Goal: Transaction & Acquisition: Purchase product/service

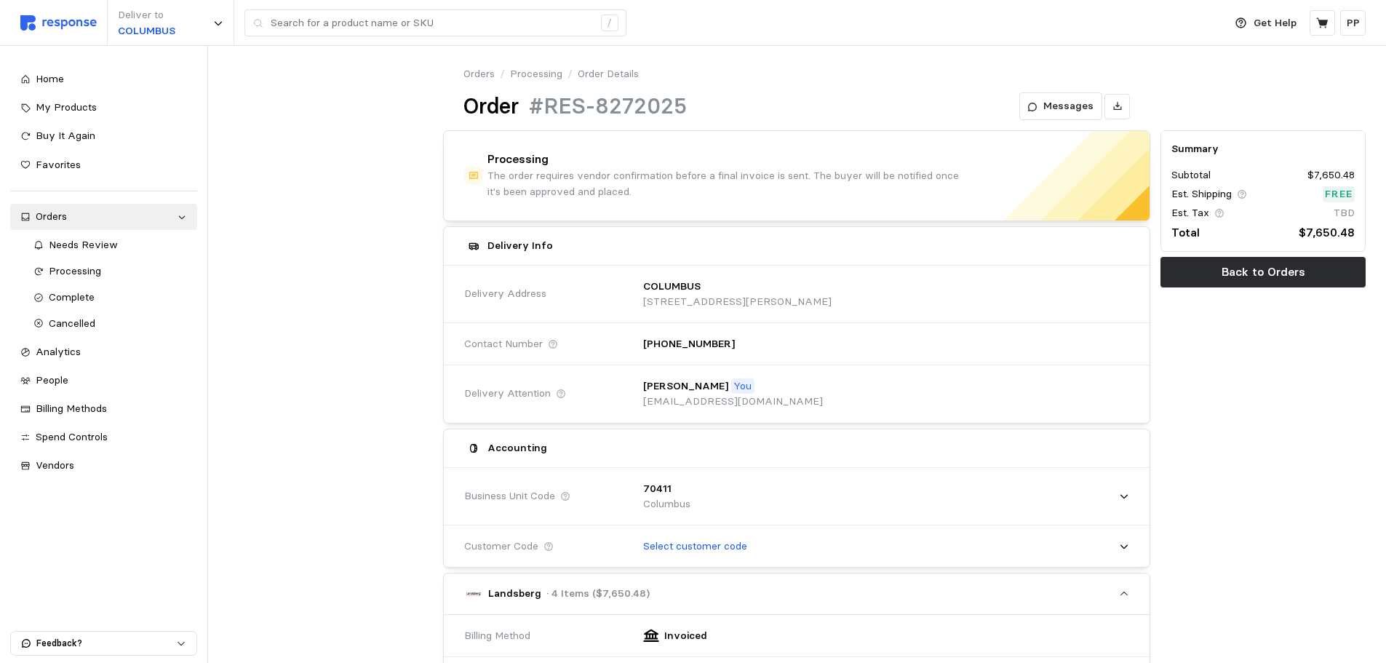
drag, startPoint x: 60, startPoint y: 70, endPoint x: 100, endPoint y: 25, distance: 59.8
click at [60, 70] on link "Home" at bounding box center [103, 79] width 187 height 26
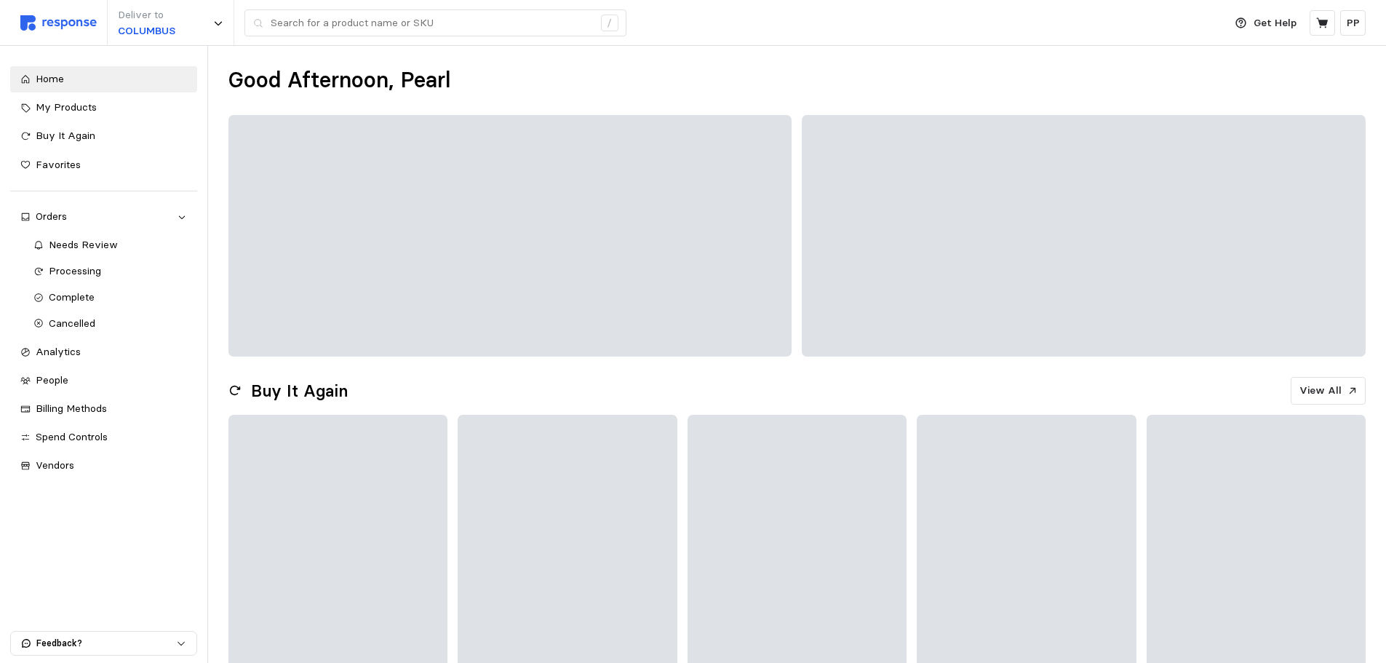
click at [82, 22] on img at bounding box center [58, 22] width 76 height 15
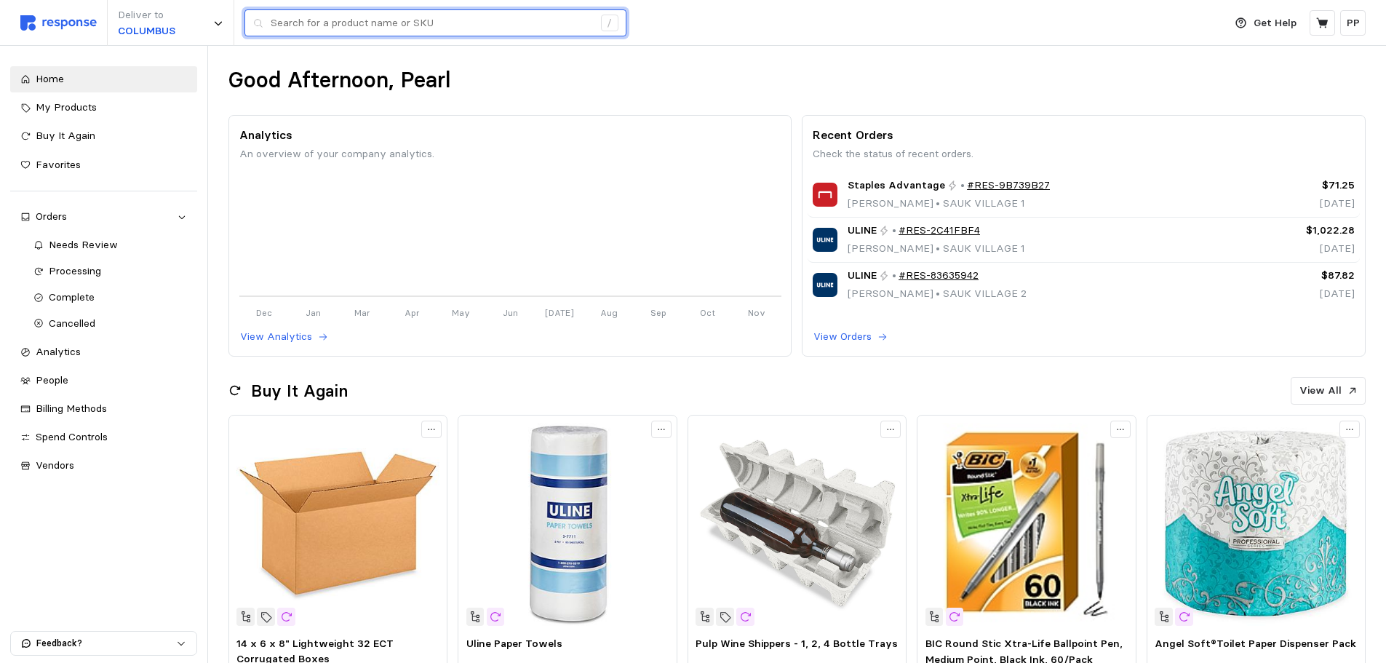
click at [310, 24] on input "text" at bounding box center [432, 23] width 322 height 26
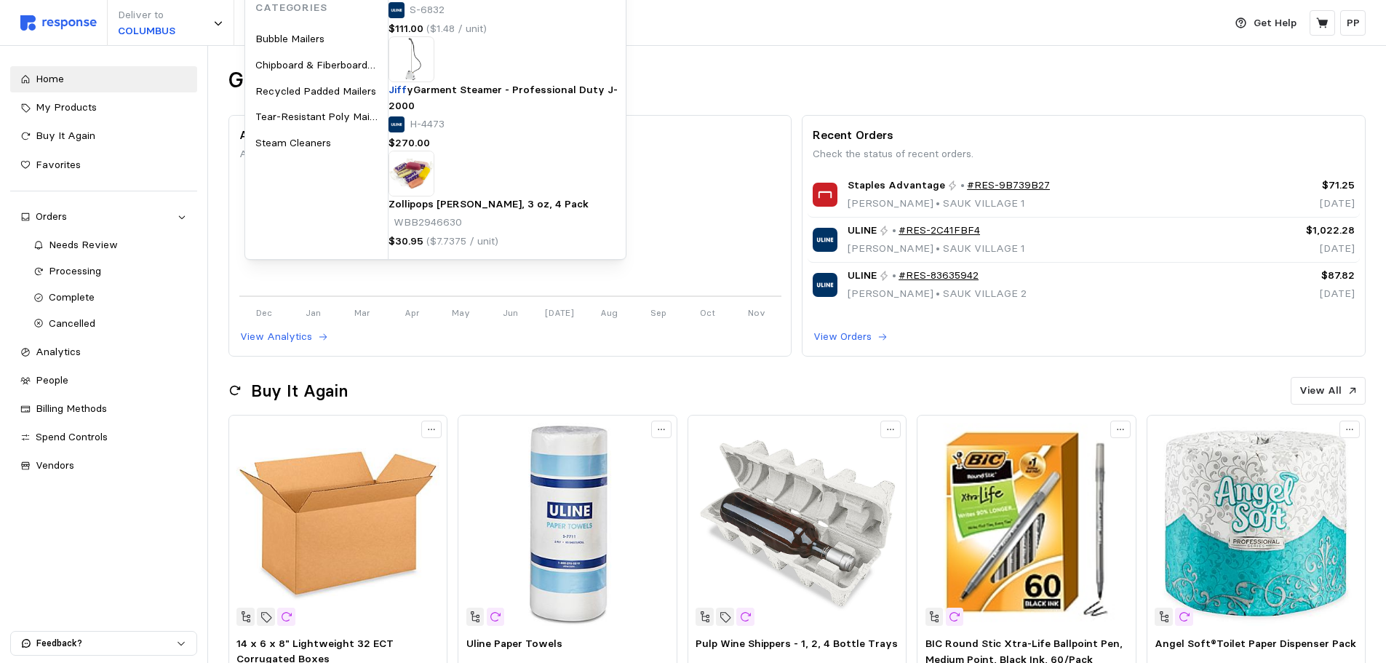
type input "jiffy"
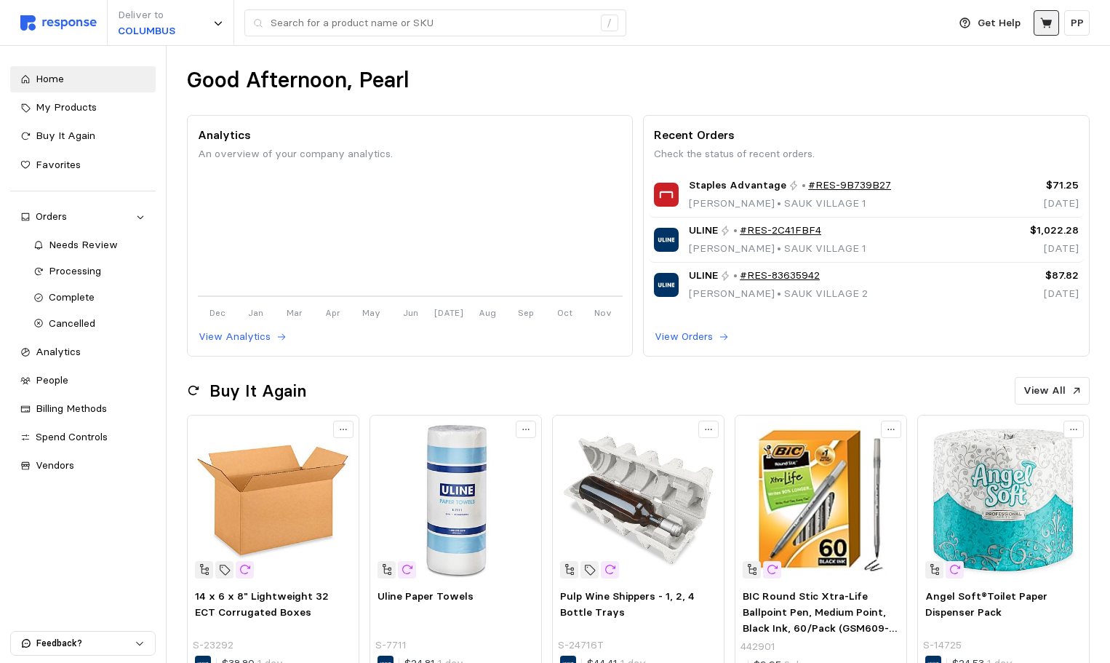
click at [1052, 20] on icon at bounding box center [1046, 23] width 13 height 13
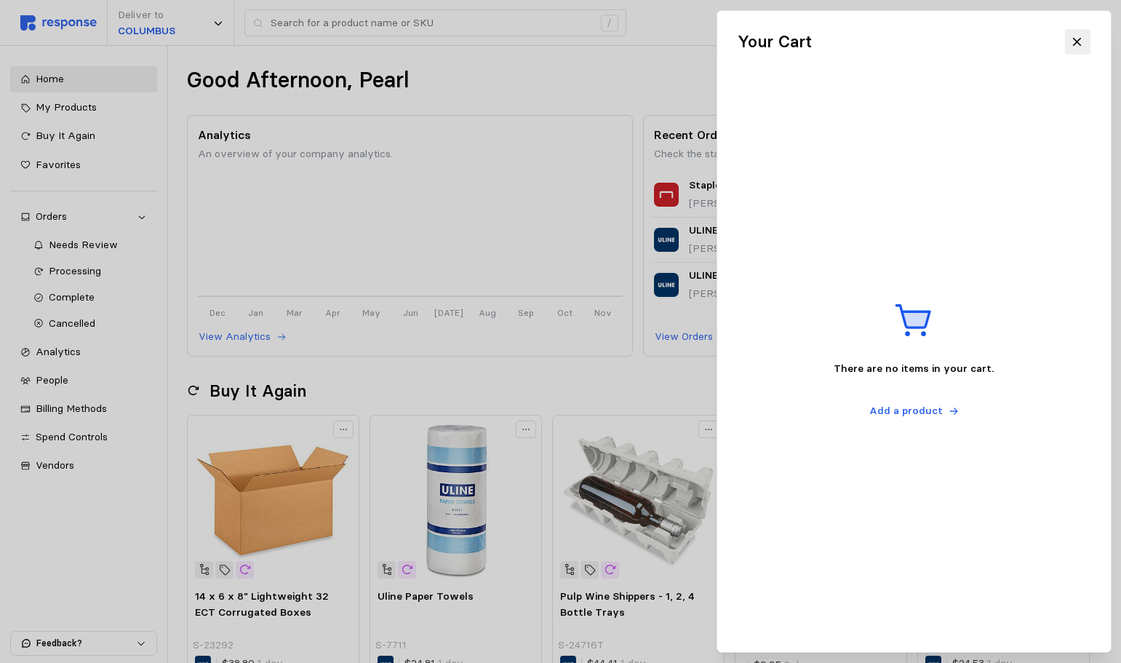
click at [615, 50] on div at bounding box center [560, 331] width 1121 height 663
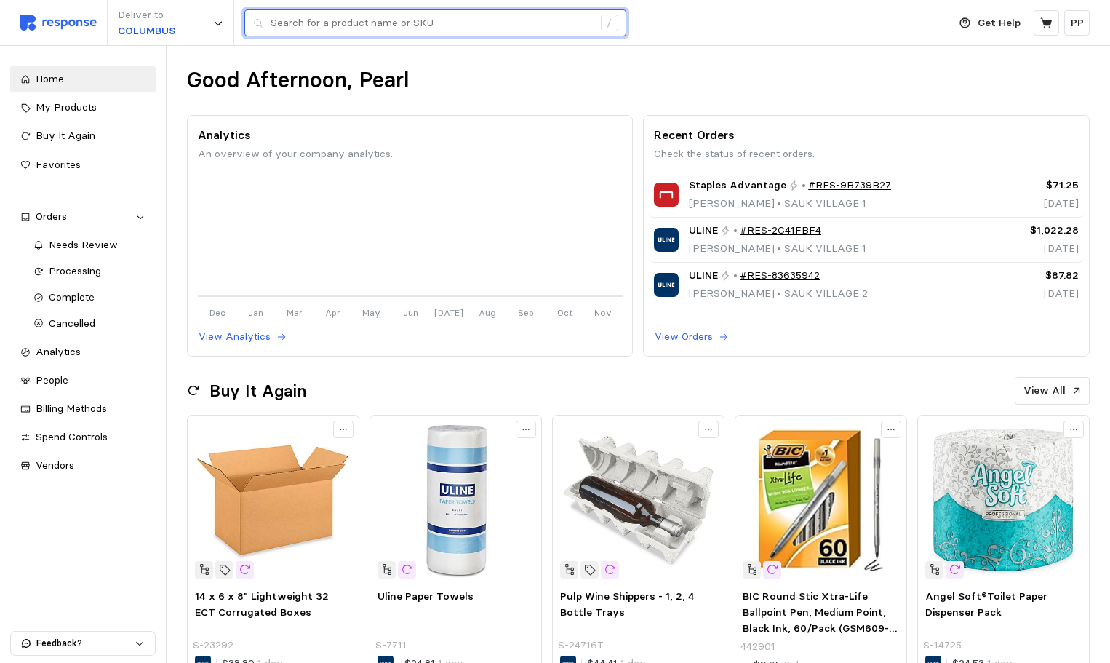
click at [284, 33] on input "text" at bounding box center [432, 23] width 322 height 26
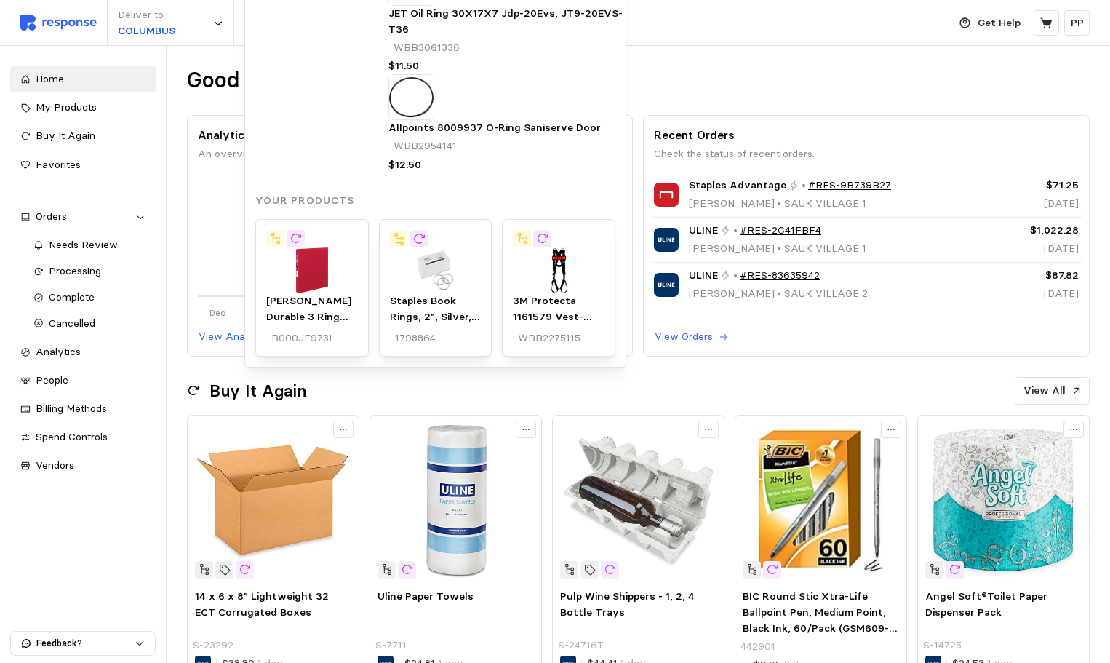
type input "s-5632"
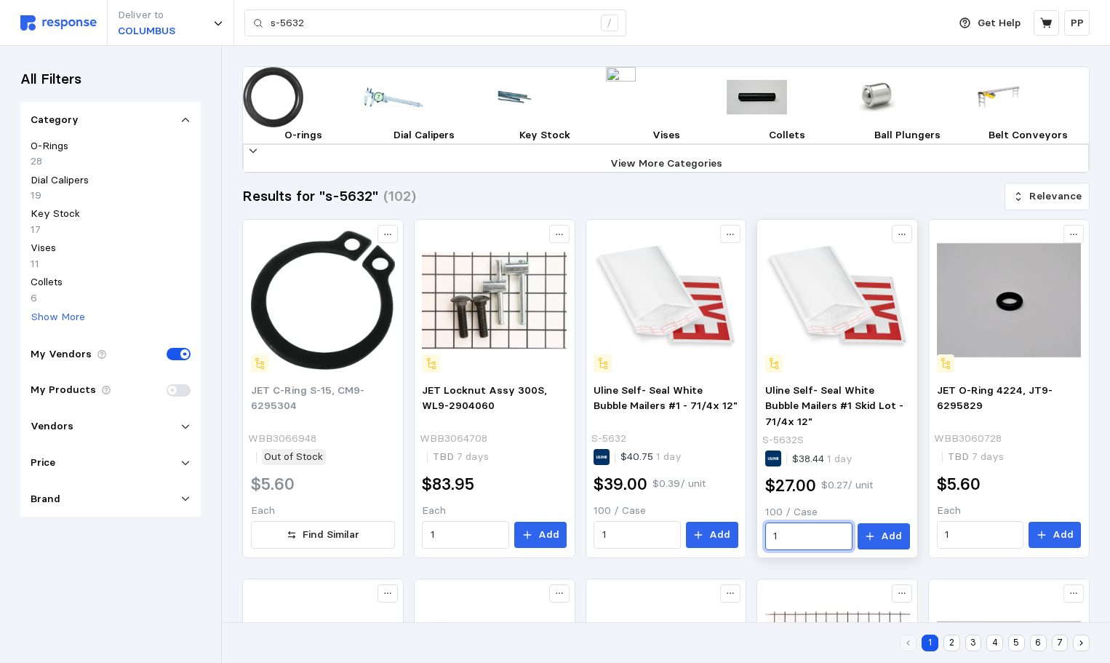
click at [801, 549] on input "1" at bounding box center [808, 536] width 71 height 26
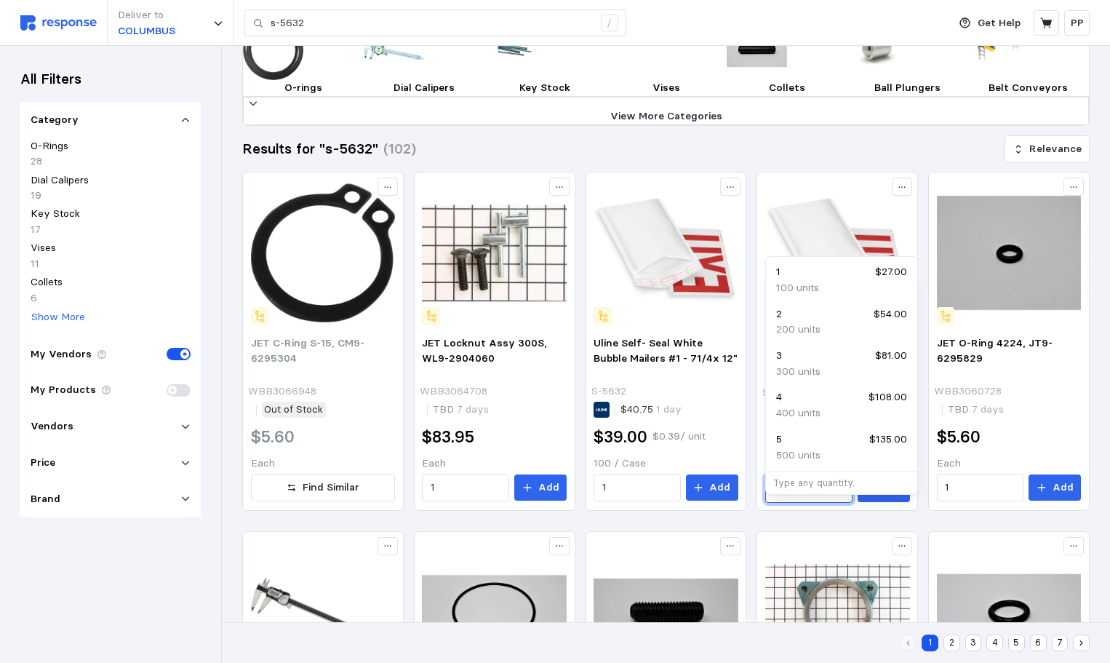
scroll to position [73, 0]
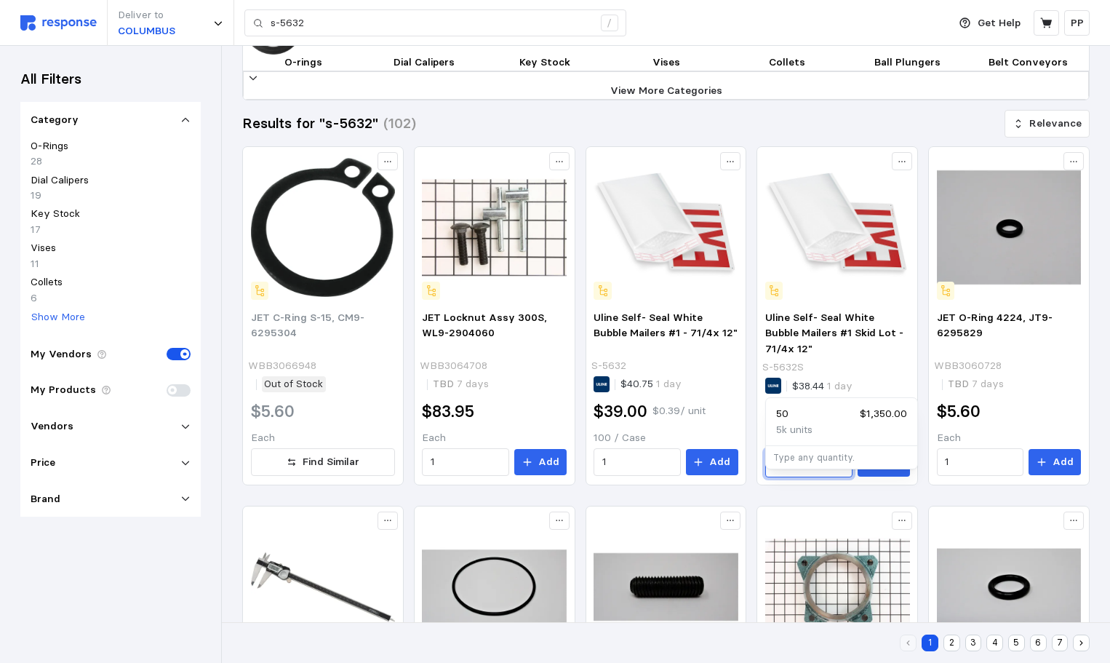
click at [829, 414] on div "50 $1,350.00" at bounding box center [841, 414] width 131 height 16
type input "50"
click at [890, 471] on p "Add" at bounding box center [891, 463] width 21 height 16
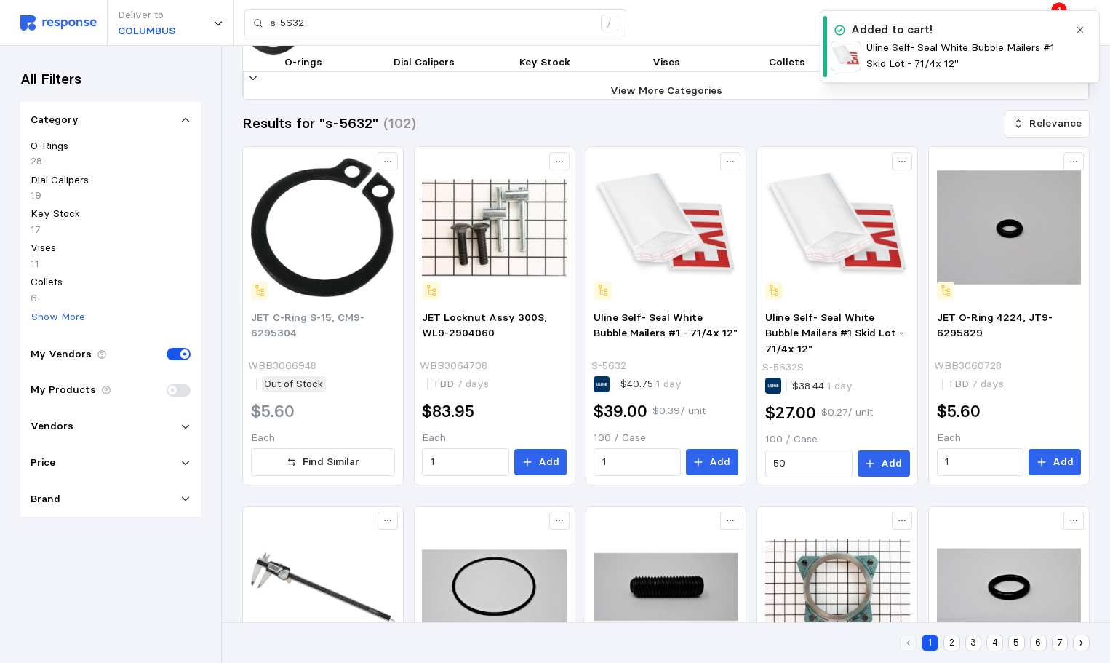
click at [745, 13] on div "Deliver to COLUMBUS s-5632 /" at bounding box center [480, 23] width 920 height 46
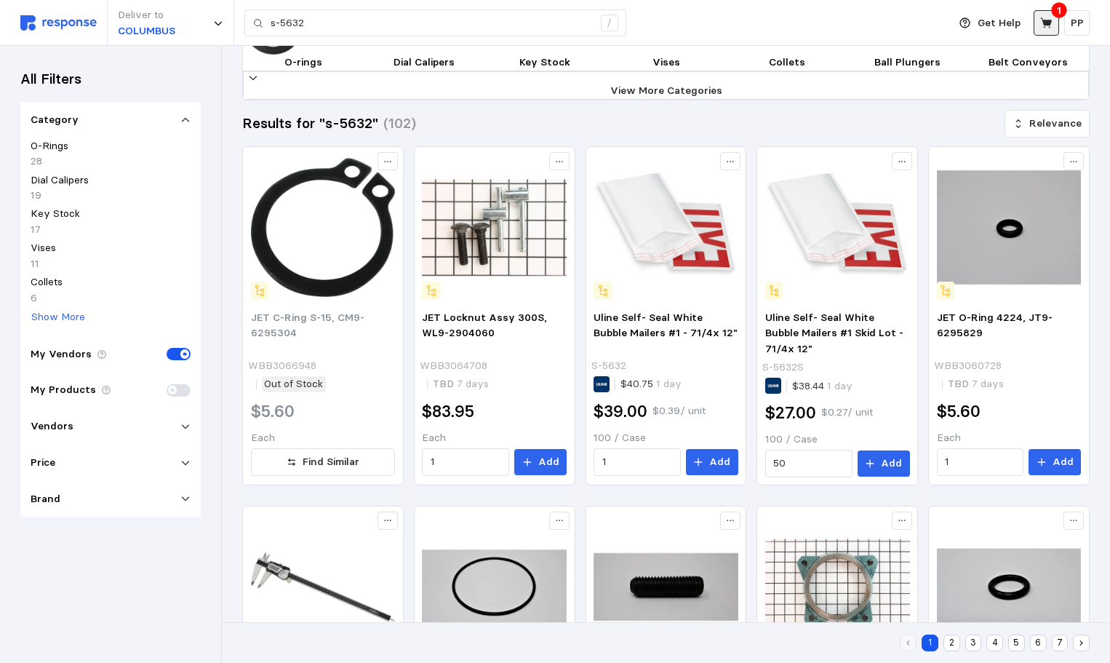
click at [1037, 29] on button at bounding box center [1046, 22] width 25 height 25
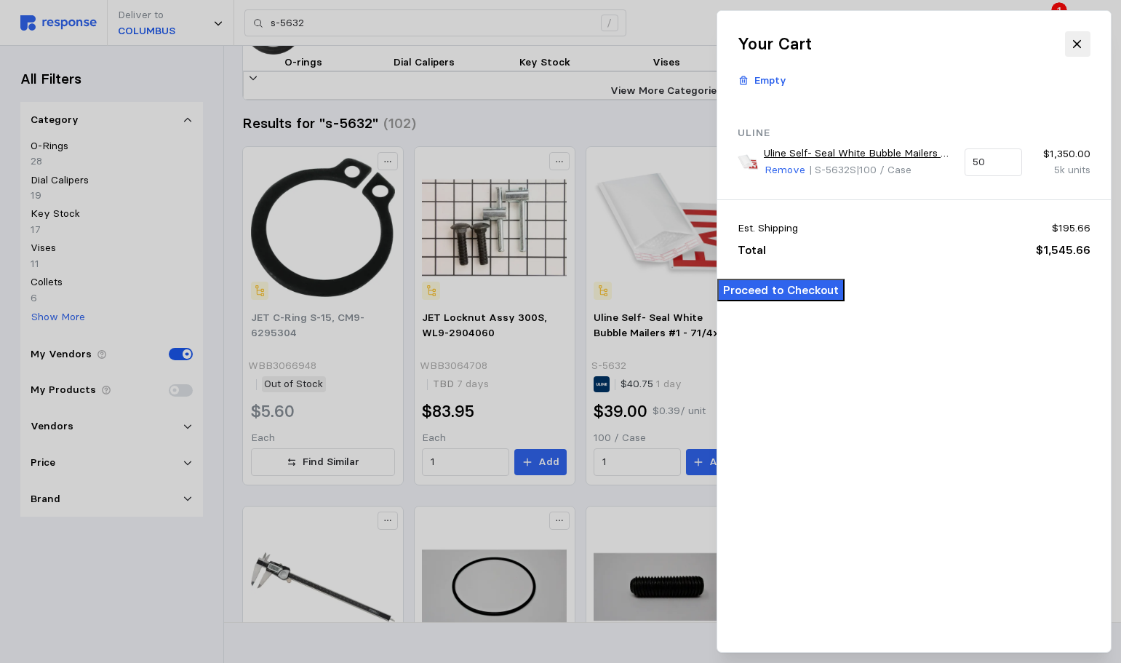
click at [384, 20] on div at bounding box center [560, 331] width 1121 height 663
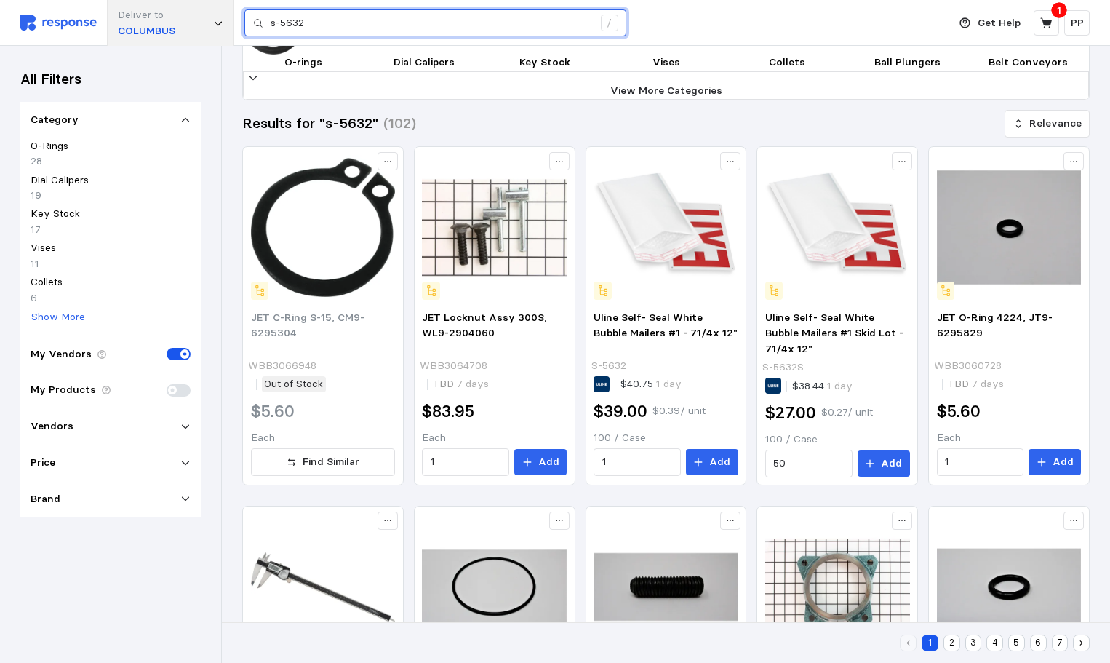
drag, startPoint x: 345, startPoint y: 25, endPoint x: 200, endPoint y: 12, distance: 146.0
click at [200, 12] on div "Deliver to COLUMBUS s-5632 /" at bounding box center [480, 23] width 920 height 46
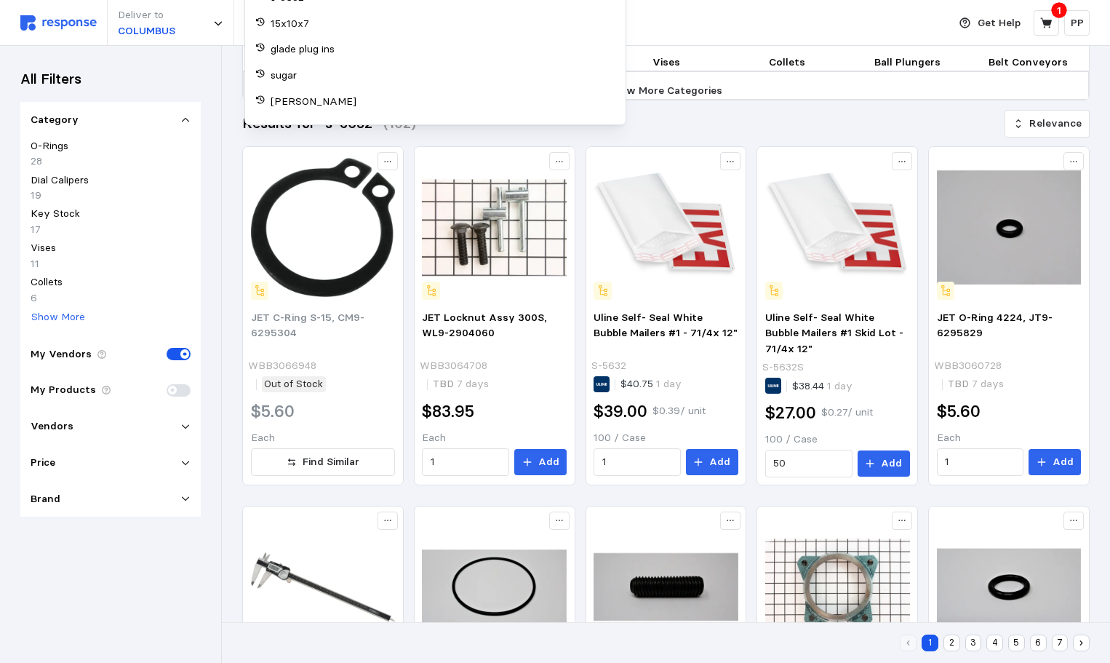
click at [697, 20] on div "Deliver to COLUMBUS / Your Recent Searches s-5632 15x10x7 glade plug ins sugar …" at bounding box center [480, 23] width 920 height 46
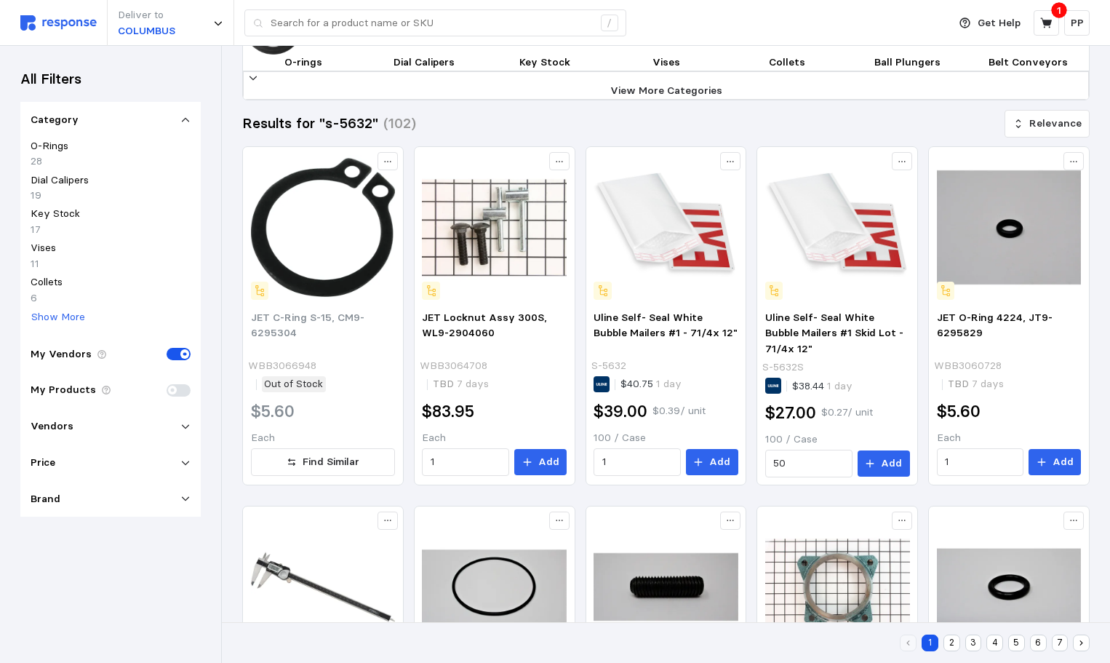
click at [58, 29] on img at bounding box center [58, 22] width 76 height 15
type input "s-5632"
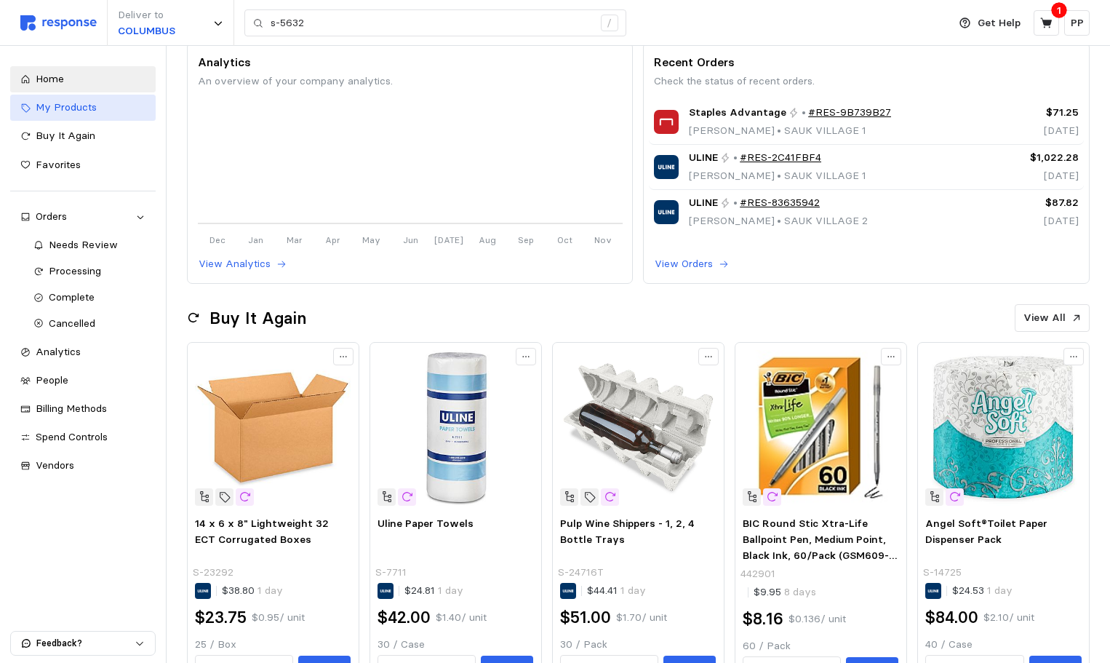
click at [99, 105] on div "My Products" at bounding box center [91, 108] width 110 height 16
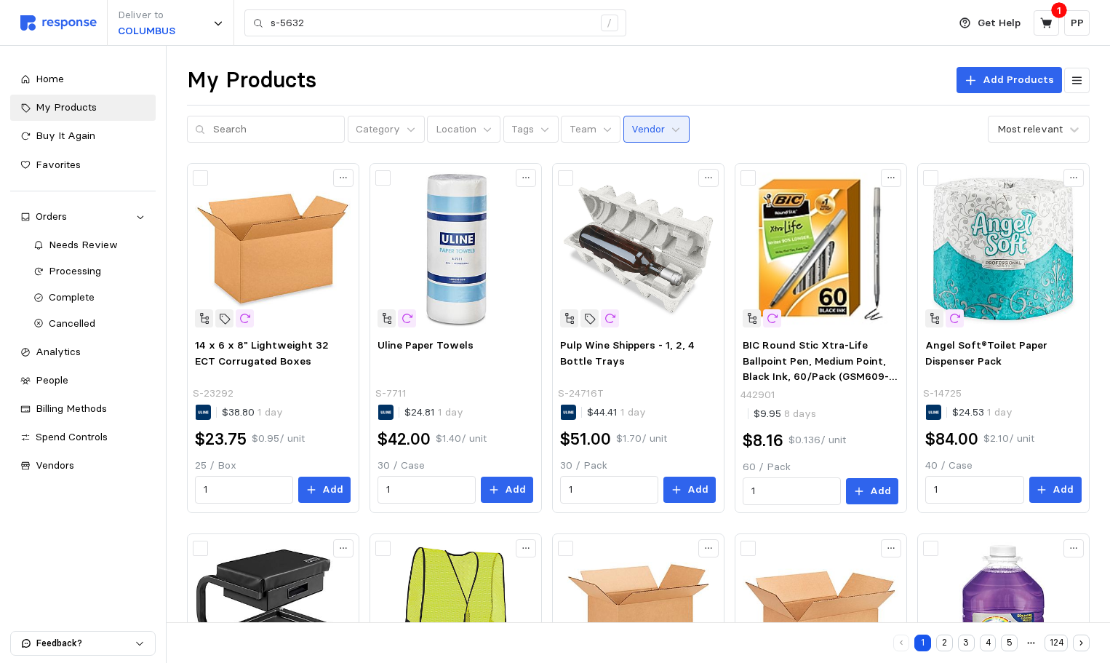
click at [623, 137] on button "Vendor" at bounding box center [656, 130] width 66 height 28
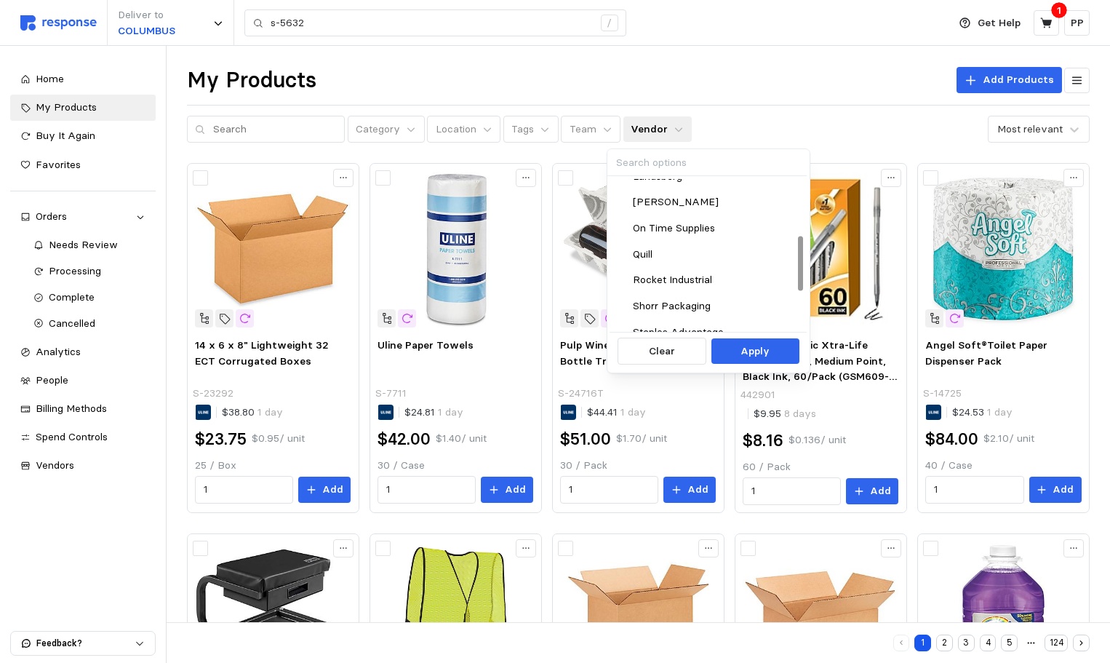
scroll to position [145, 0]
click at [629, 201] on div "Landsberg" at bounding box center [707, 202] width 180 height 16
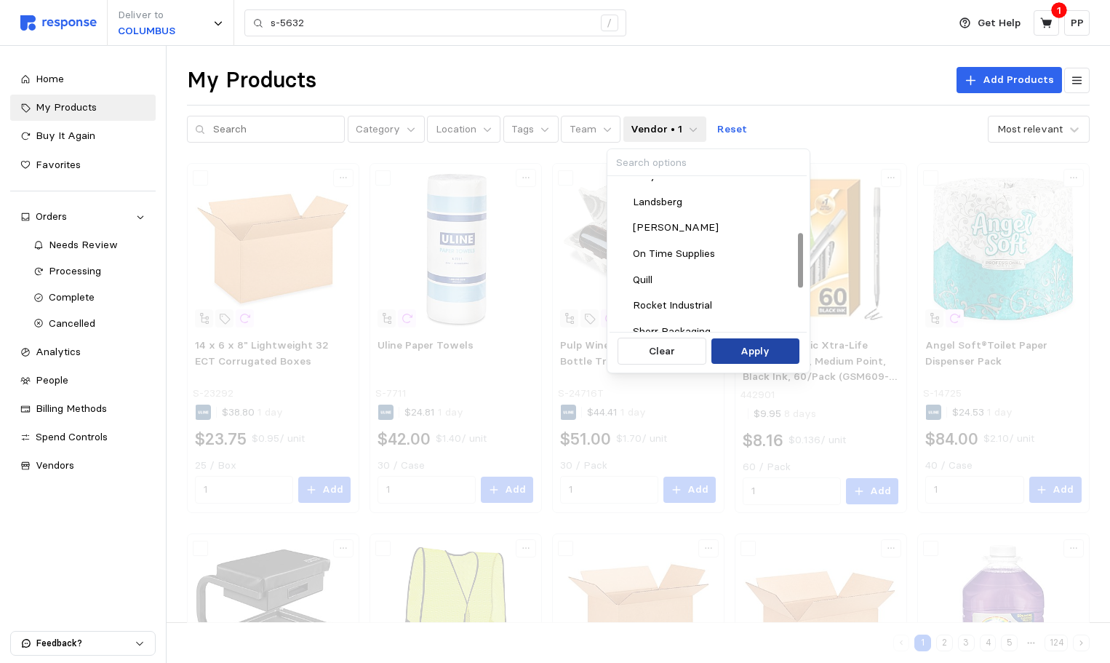
click at [756, 353] on p "Apply" at bounding box center [754, 351] width 29 height 16
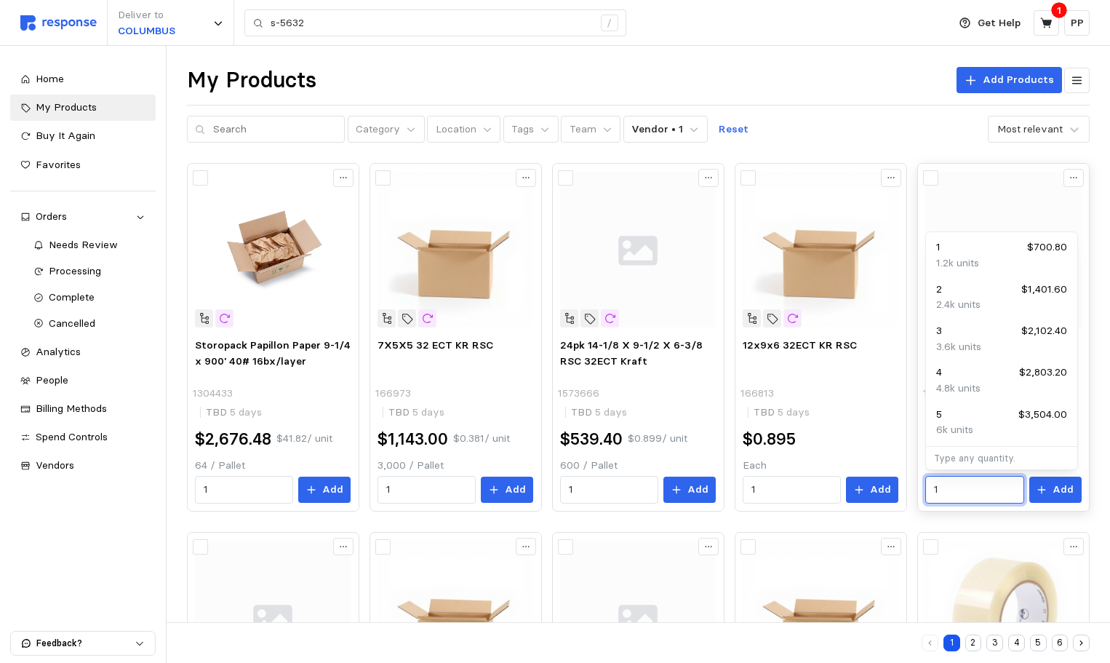
click at [980, 484] on input "1" at bounding box center [974, 489] width 81 height 26
click at [942, 428] on p "6k units" at bounding box center [954, 430] width 37 height 16
type input "5"
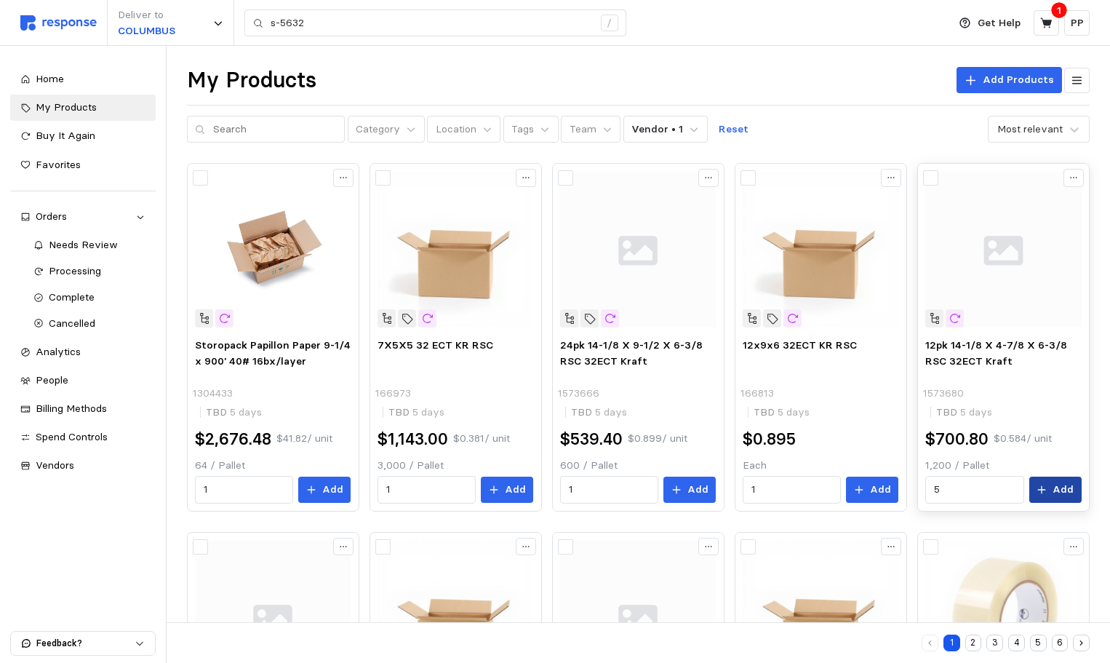
click at [1061, 492] on p "Add" at bounding box center [1062, 489] width 21 height 16
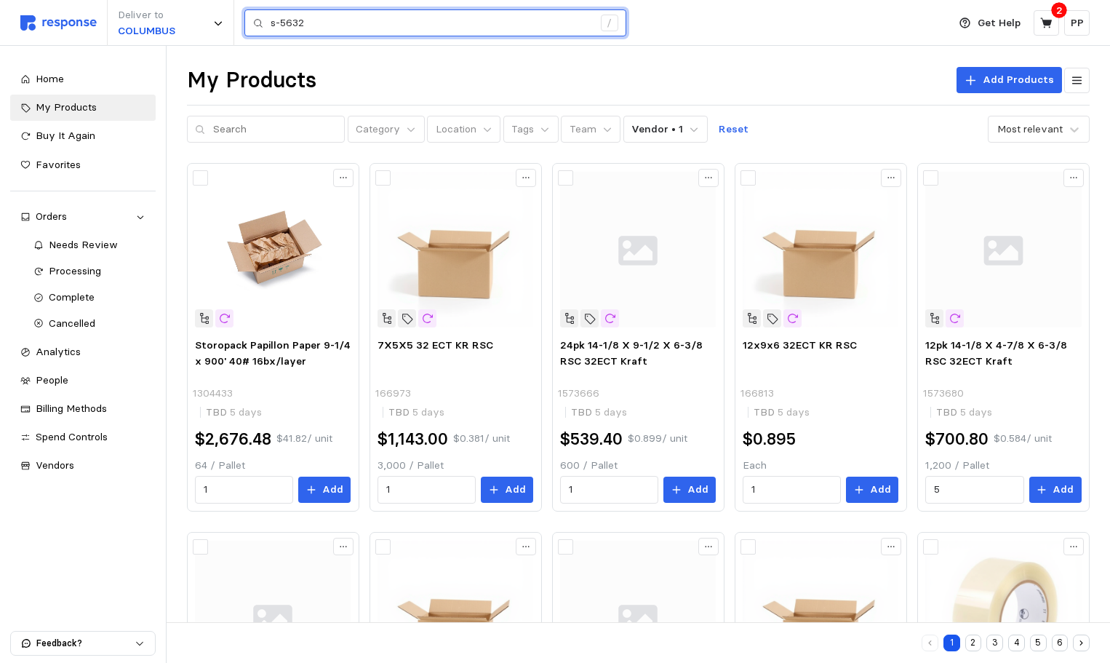
drag, startPoint x: 342, startPoint y: 27, endPoint x: 155, endPoint y: 53, distance: 188.7
click at [155, 53] on div "Deliver to COLUMBUS s-5632 / Get Help 2 PP s-5632 / Home My Products Buy It Aga…" at bounding box center [555, 655] width 1110 height 1310
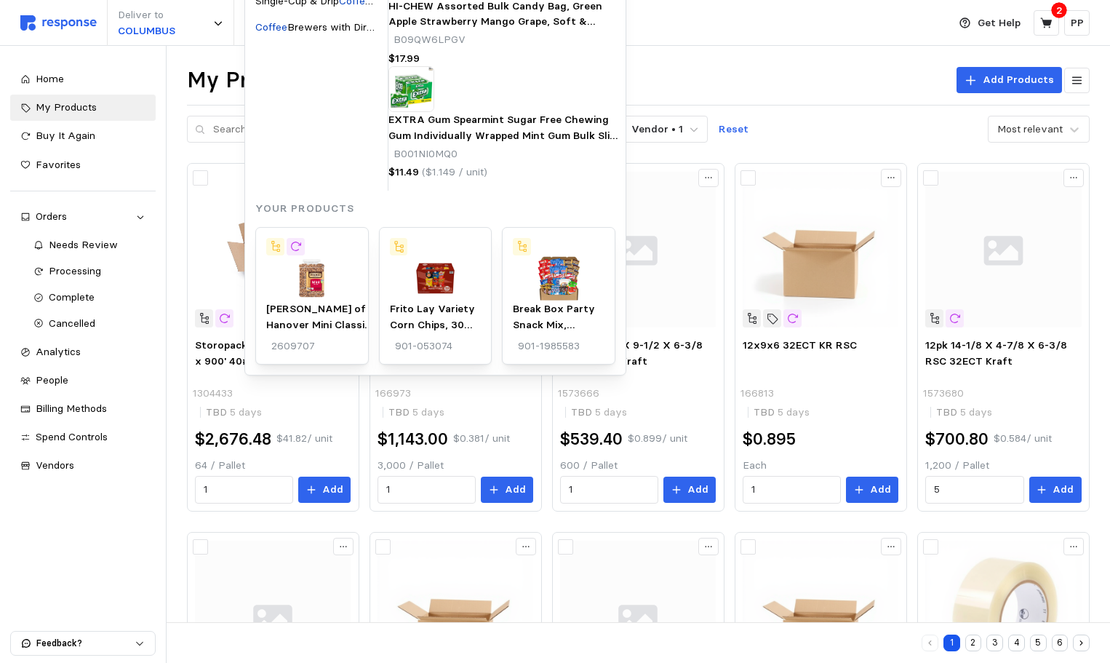
click at [477, 76] on span "HI-CHEW Assorted Bulk Candy Bag, Green Apple Strawberry Mango Grape, Soft & Che…" at bounding box center [502, 37] width 228 height 76
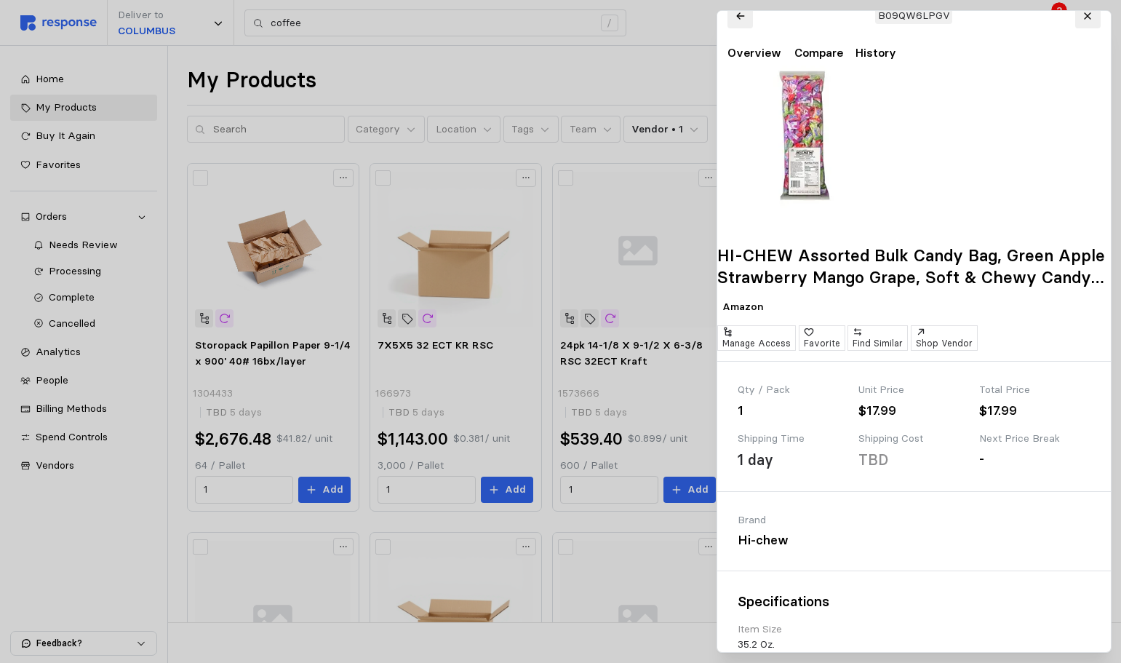
click at [1089, 21] on icon at bounding box center [1087, 16] width 10 height 10
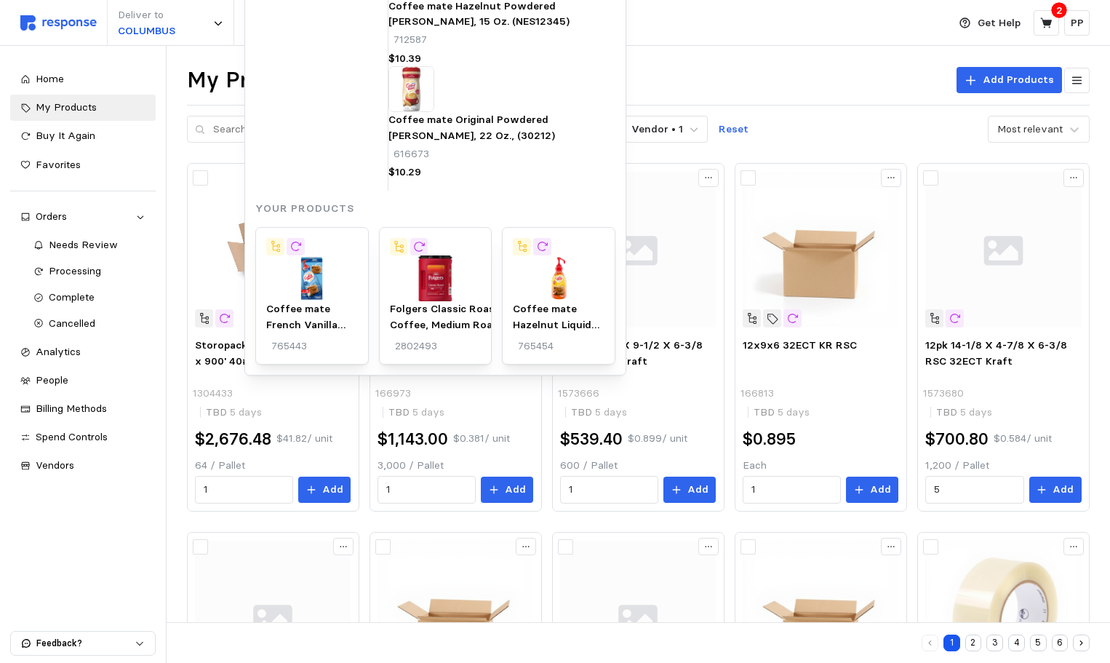
type input "coffee creame"
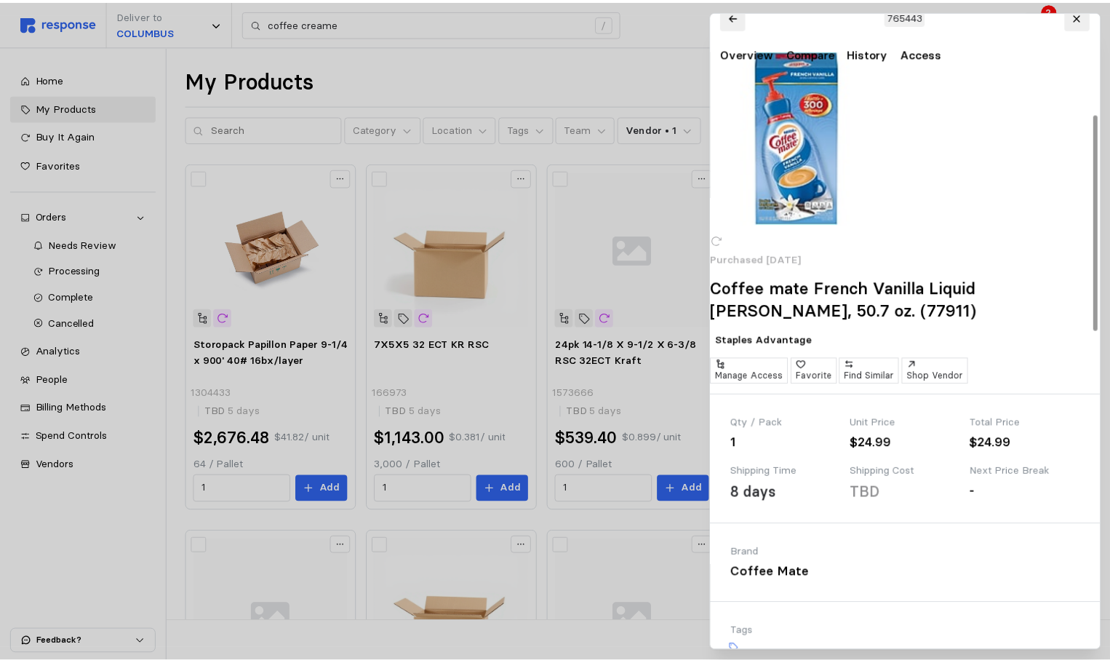
scroll to position [145, 0]
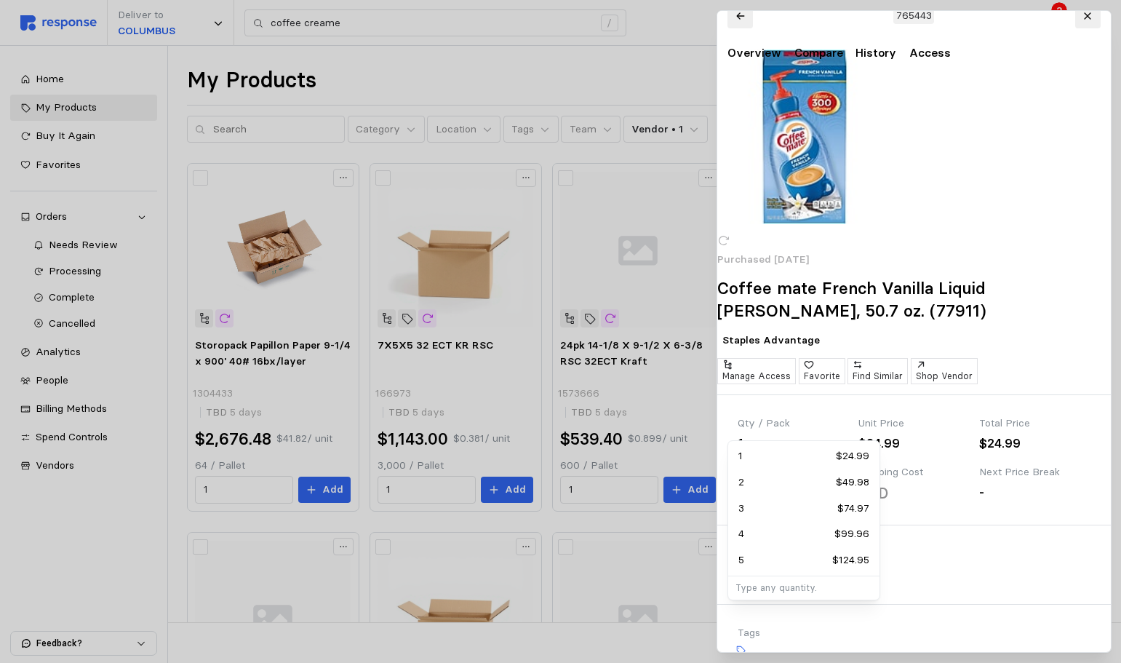
click at [777, 477] on div "2 $49.98" at bounding box center [803, 482] width 131 height 16
type input "2"
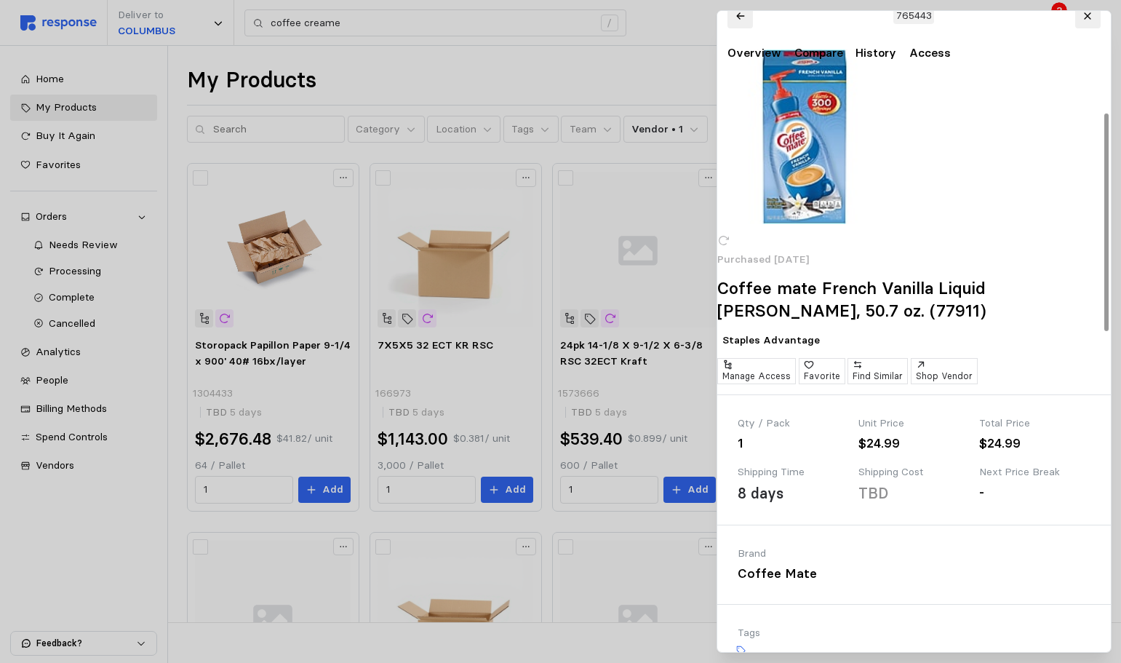
type input "s-5632"
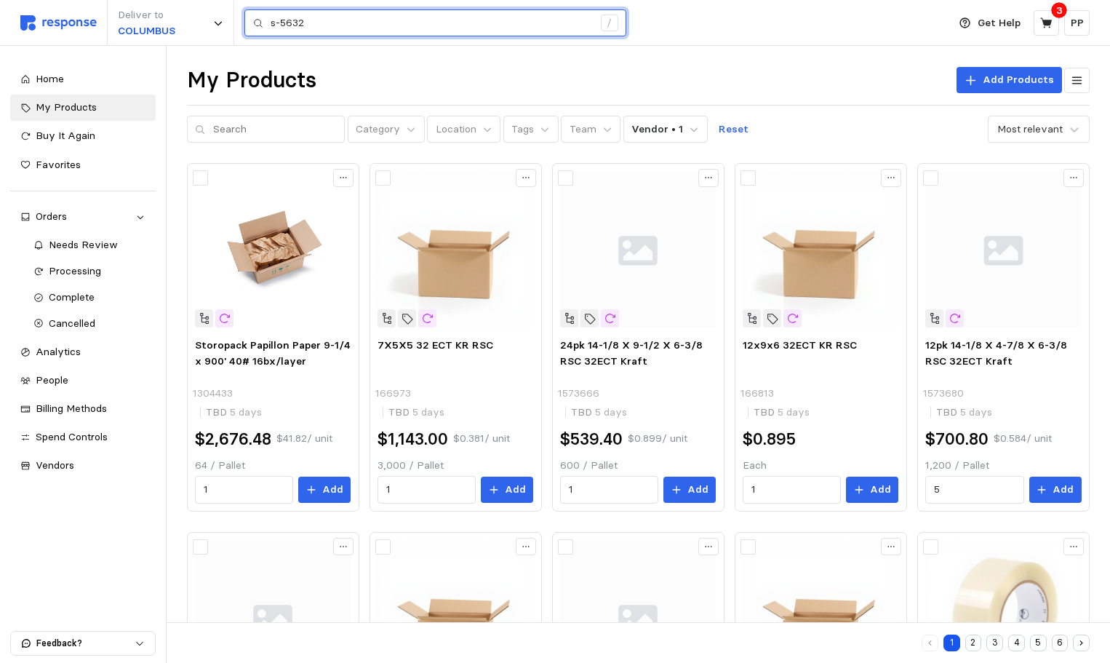
click at [473, 17] on input "s-5632" at bounding box center [432, 23] width 322 height 26
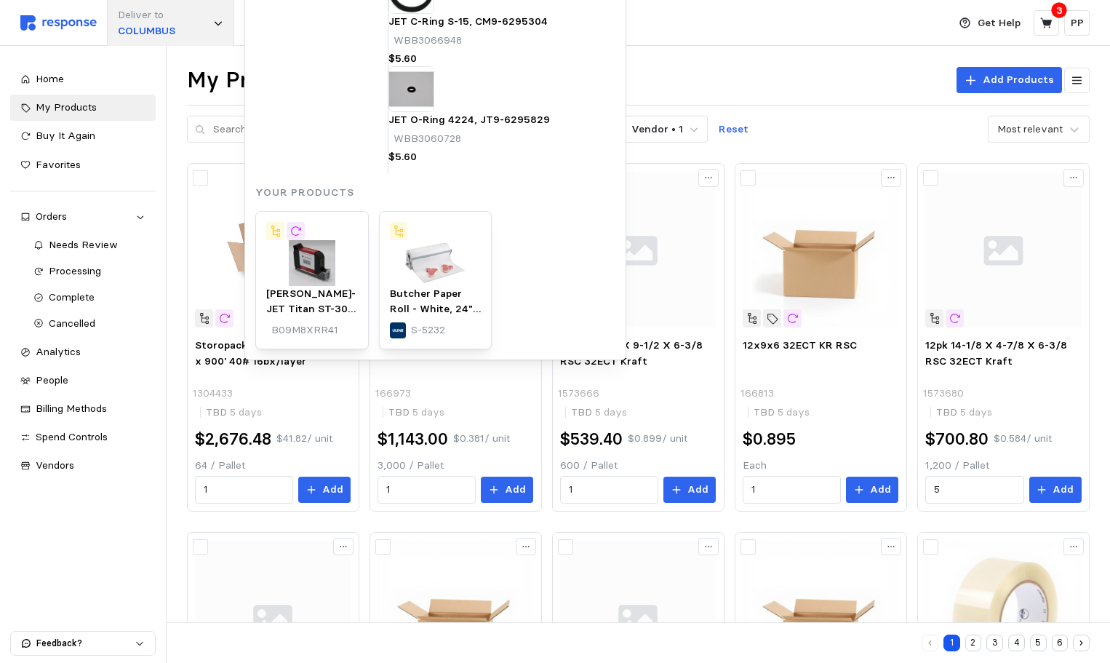
drag, startPoint x: 391, startPoint y: 35, endPoint x: 148, endPoint y: 41, distance: 242.3
click at [148, 41] on div "Deliver to COLUMBUS s-5632 / Categories O-Rings Dial Calipers Key Stock Vises C…" at bounding box center [480, 23] width 920 height 46
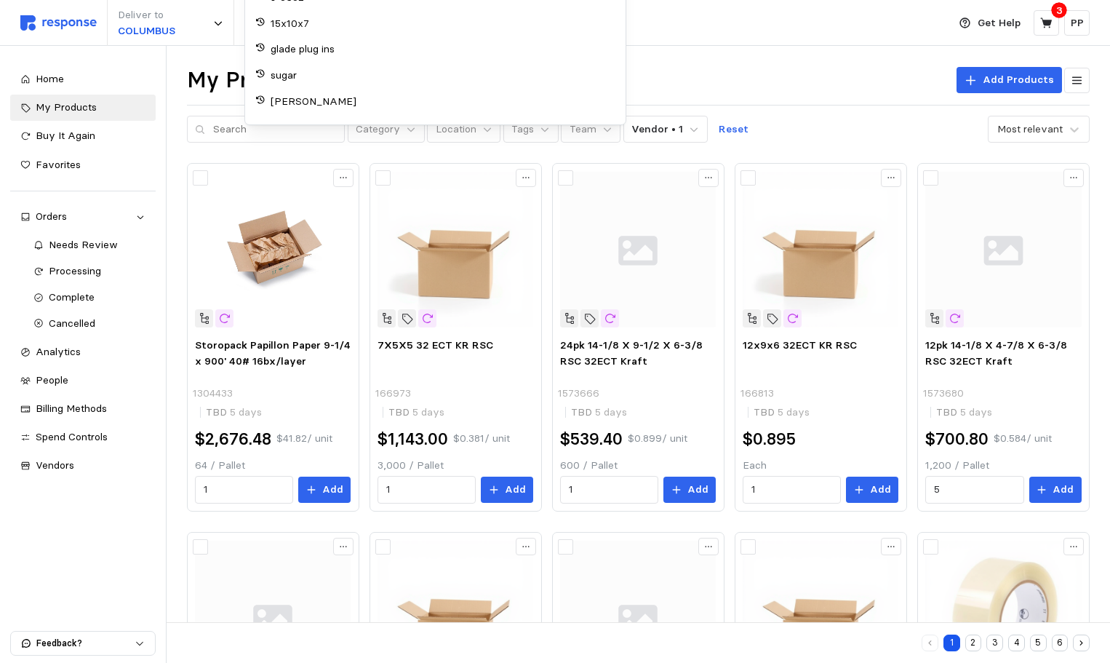
click at [770, 15] on div "Deliver to COLUMBUS / Your Recent Searches s-5632 15x10x7 glade plug ins sugar …" at bounding box center [480, 23] width 920 height 46
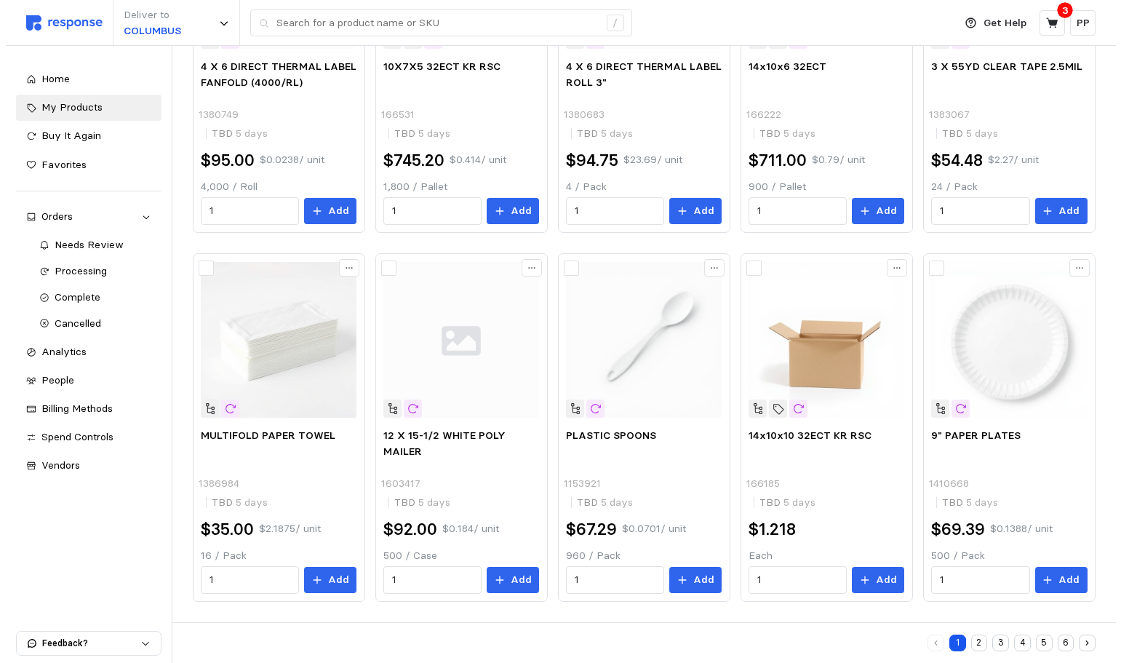
scroll to position [212, 0]
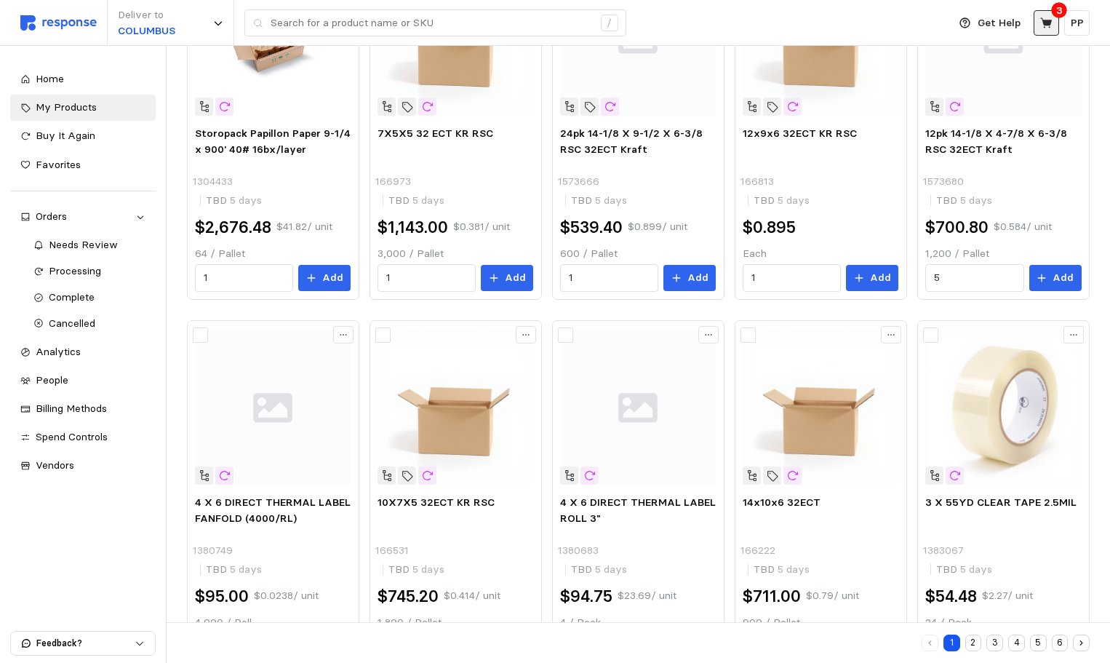
click at [1037, 27] on button at bounding box center [1046, 22] width 25 height 25
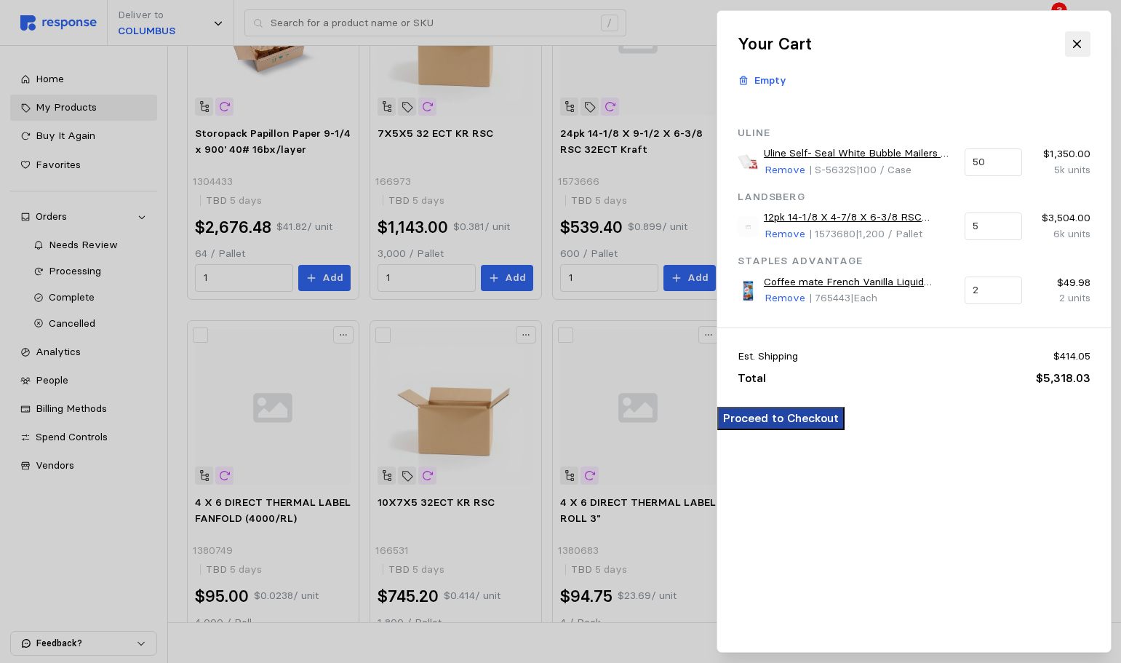
click at [839, 427] on p "Proceed to Checkout" at bounding box center [781, 418] width 116 height 18
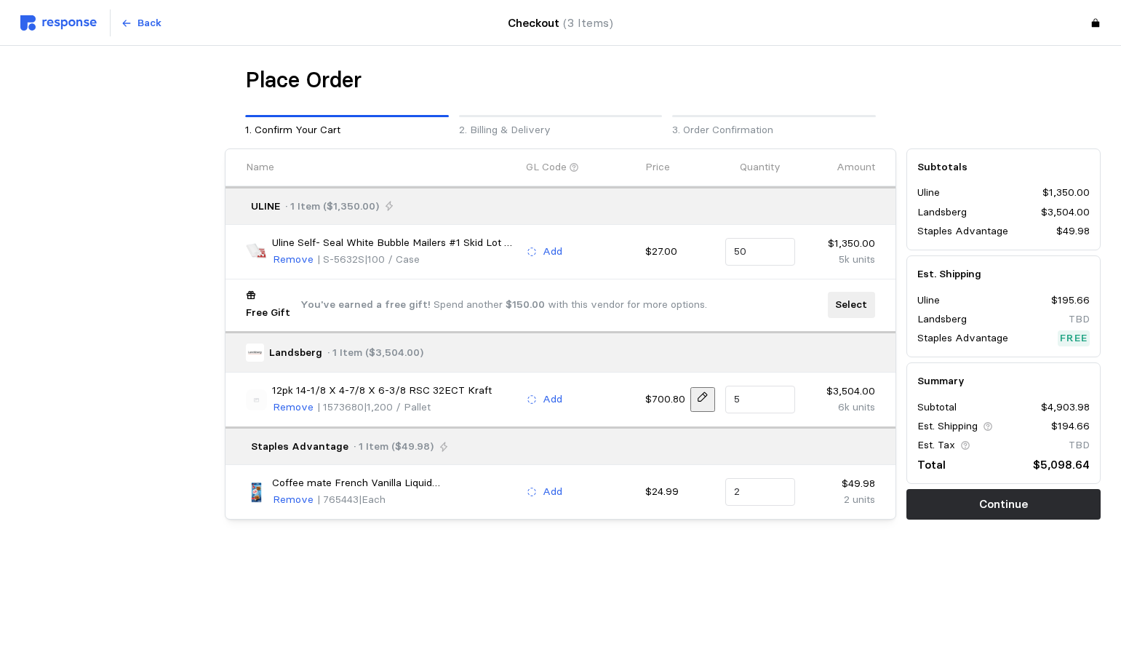
click at [850, 298] on p "Select" at bounding box center [851, 305] width 32 height 16
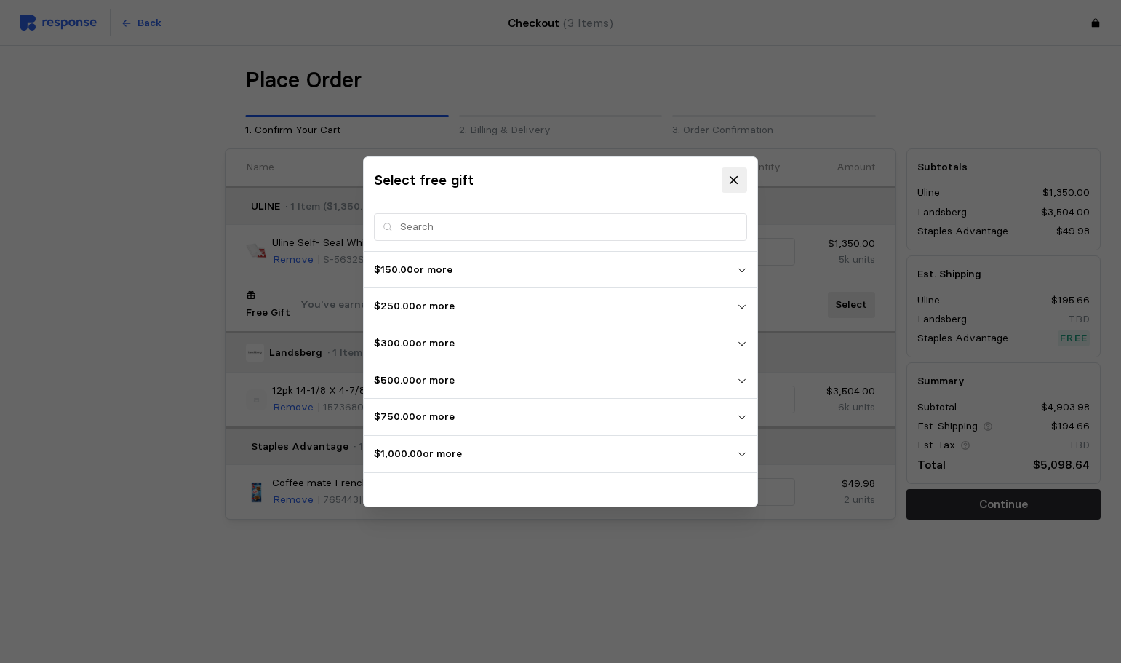
click at [535, 455] on p "$1,000.00 or more" at bounding box center [555, 454] width 363 height 16
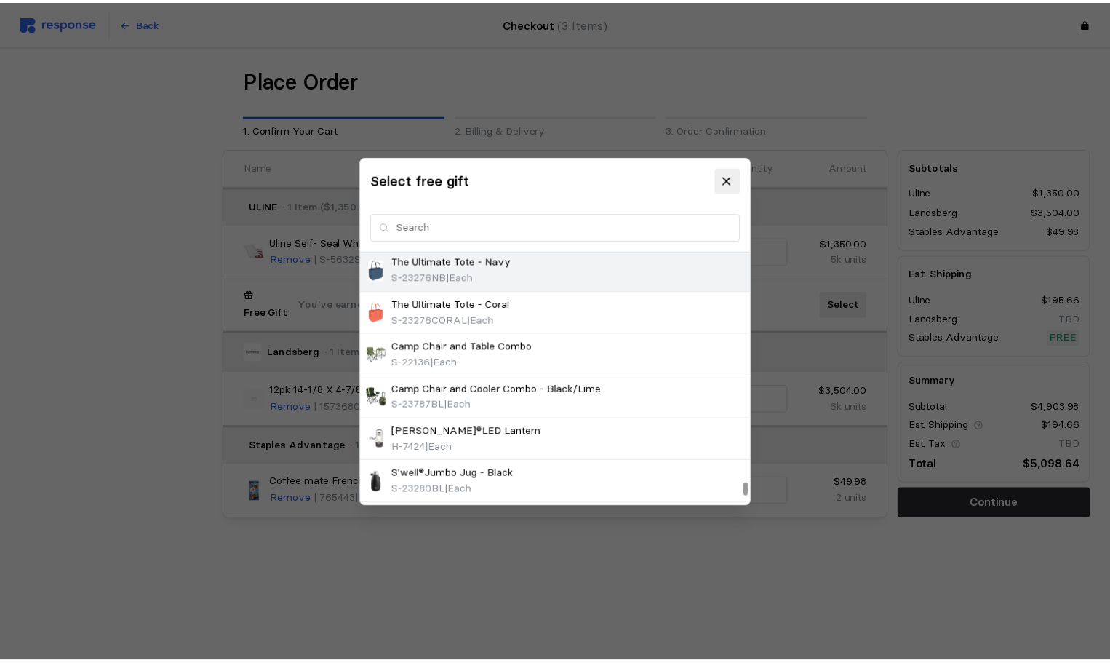
scroll to position [5964, 0]
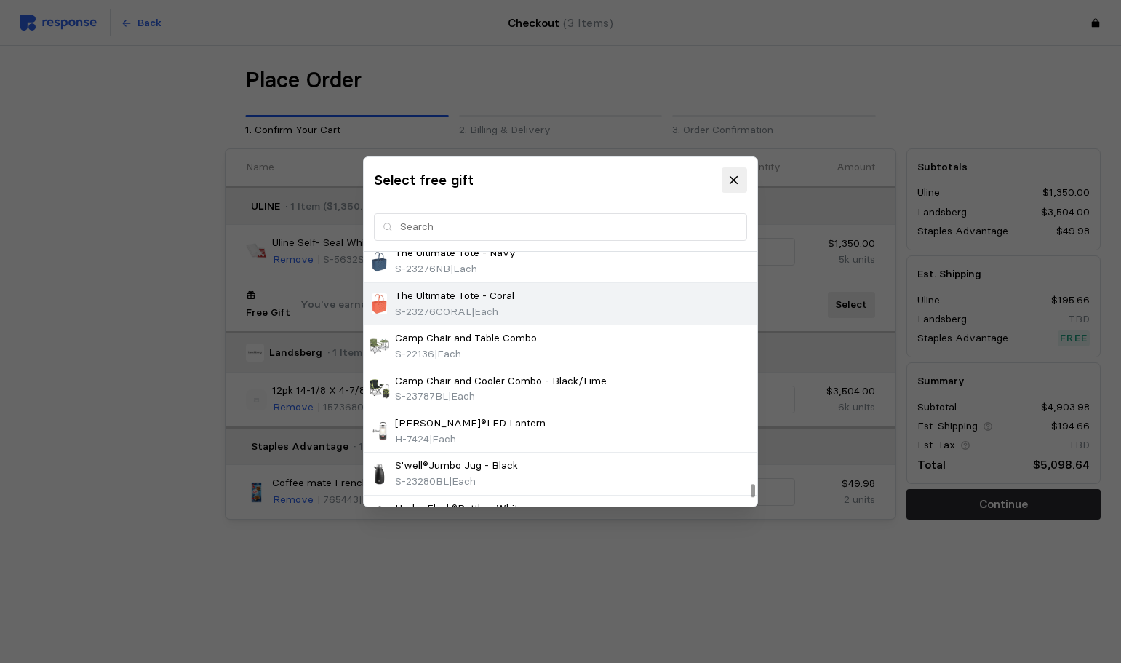
click at [473, 286] on div "The Ultimate Tote - Coral S-23276CORAL | Each" at bounding box center [560, 303] width 393 height 42
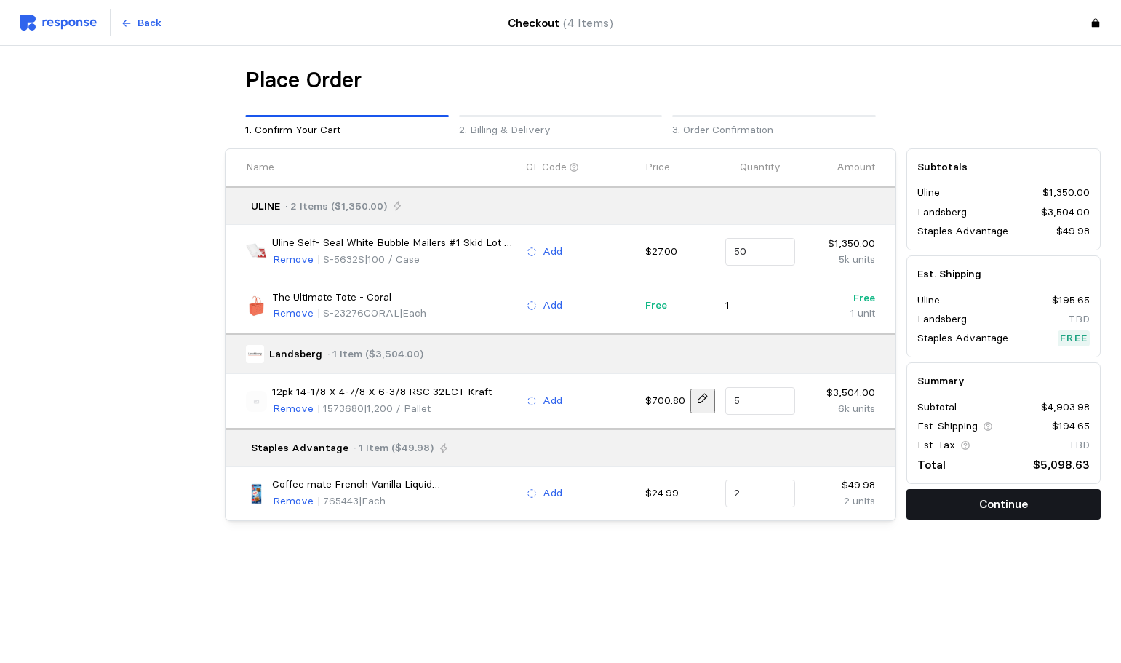
click at [990, 501] on p "Continue" at bounding box center [1003, 504] width 49 height 18
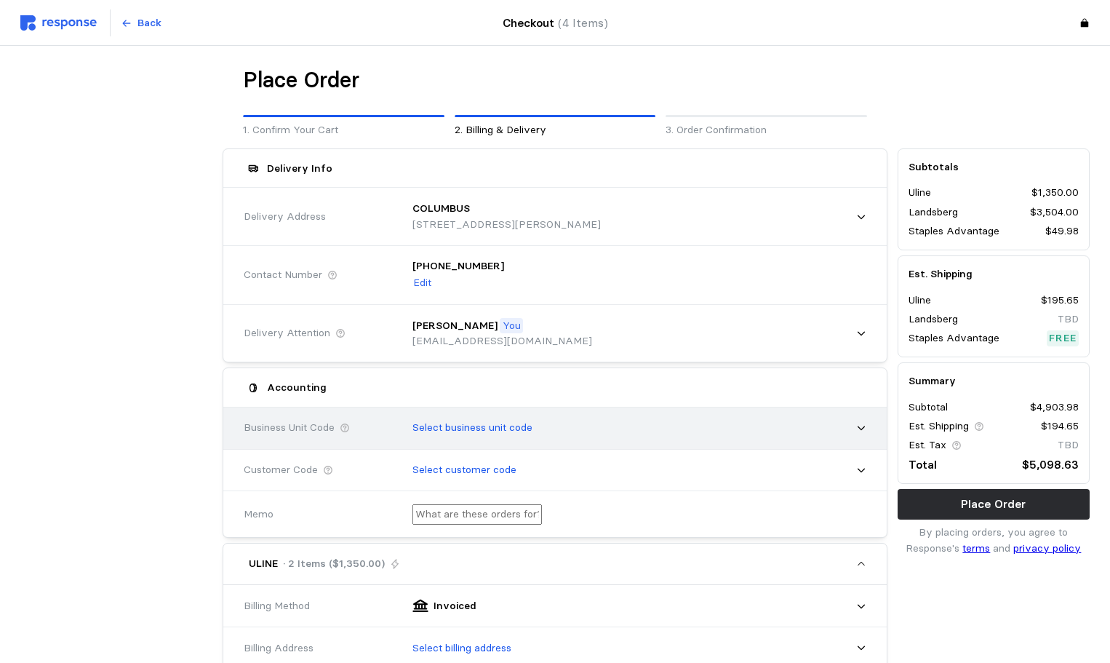
click at [497, 419] on div "Select business unit code" at bounding box center [634, 427] width 464 height 36
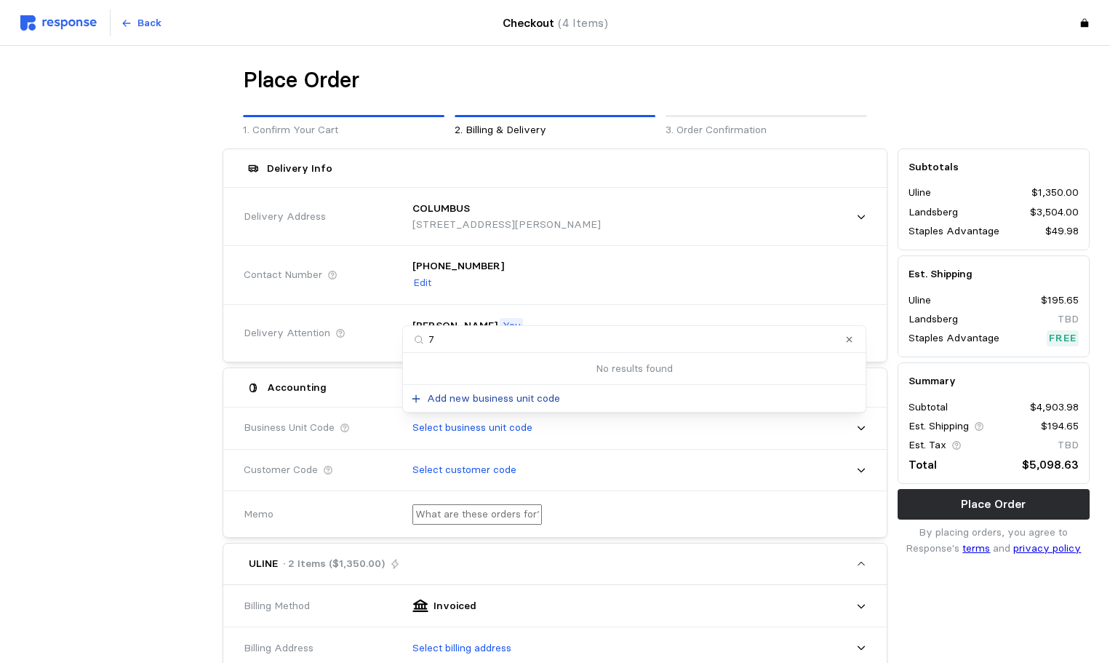
type input "70"
click at [500, 351] on div "70411 Columbus" at bounding box center [634, 360] width 442 height 31
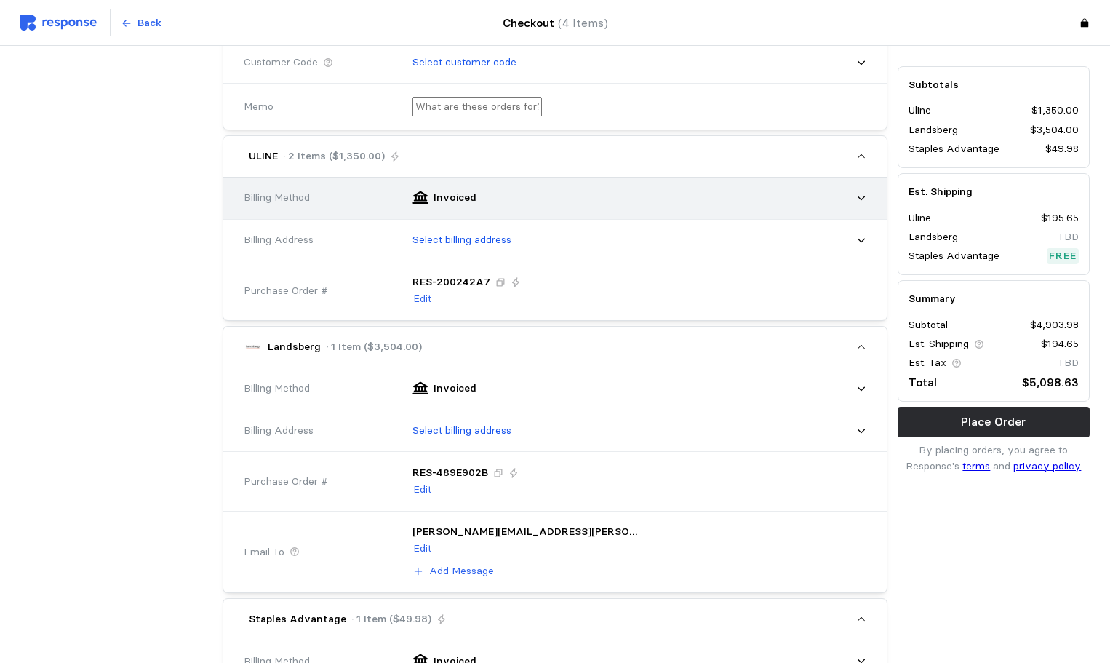
scroll to position [436, 0]
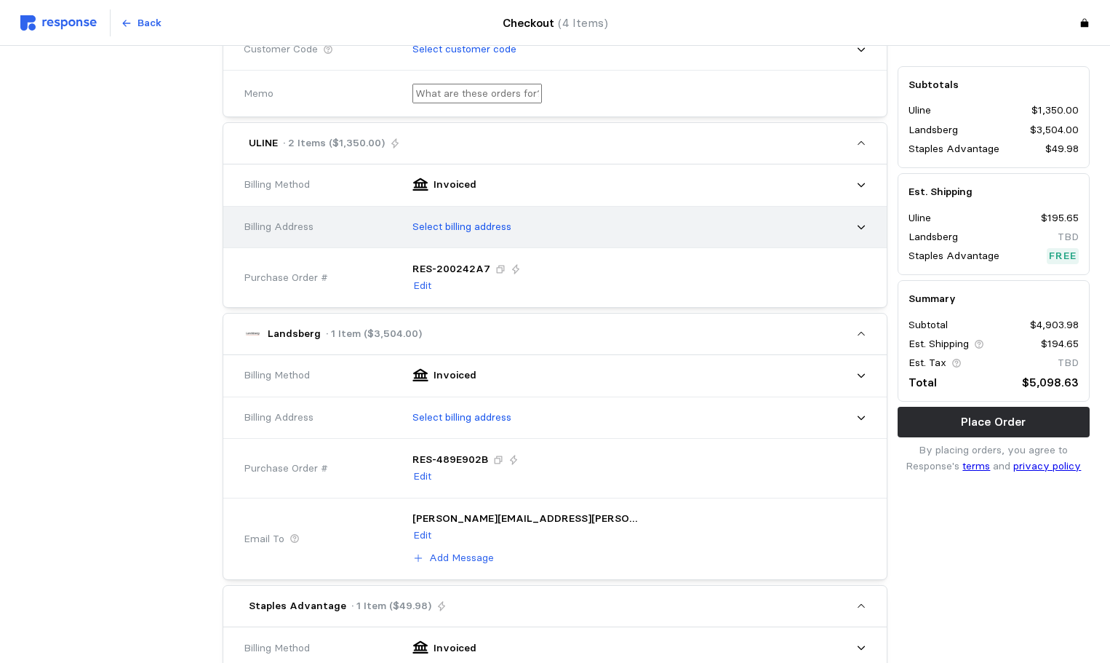
click at [417, 225] on p "Select billing address" at bounding box center [461, 227] width 99 height 16
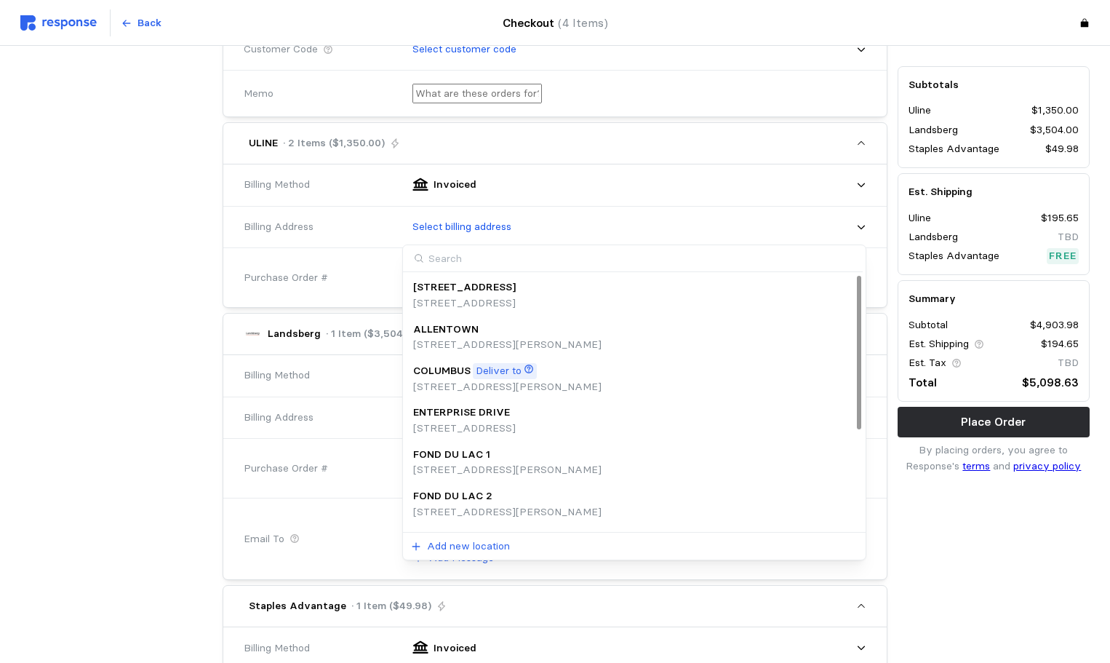
click at [493, 373] on p "Deliver to" at bounding box center [499, 371] width 46 height 16
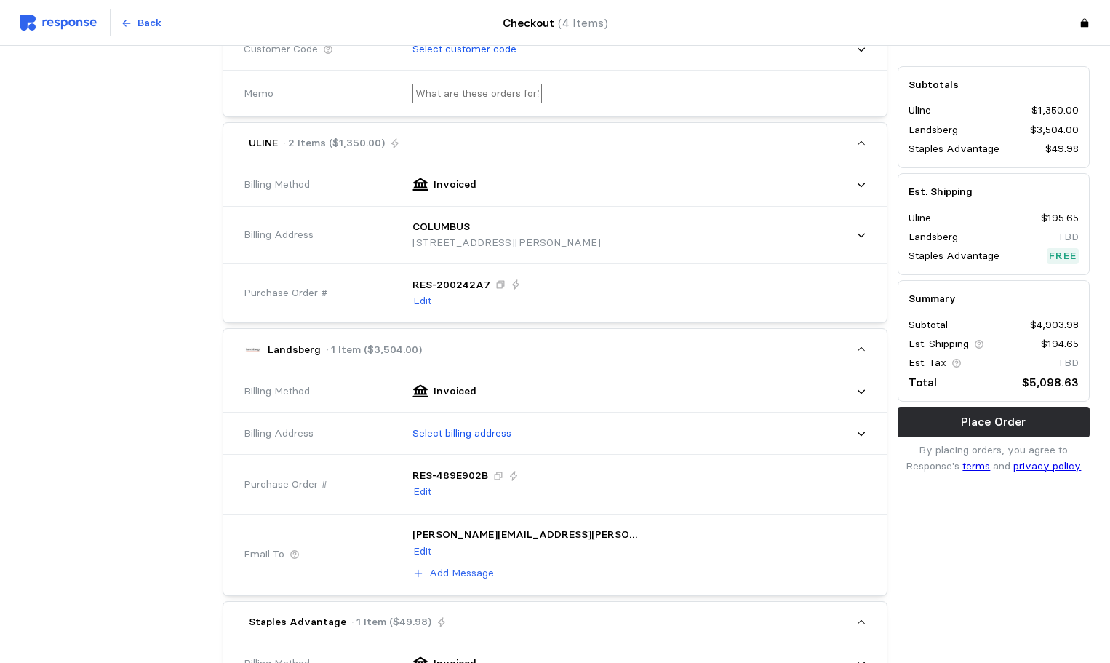
scroll to position [582, 0]
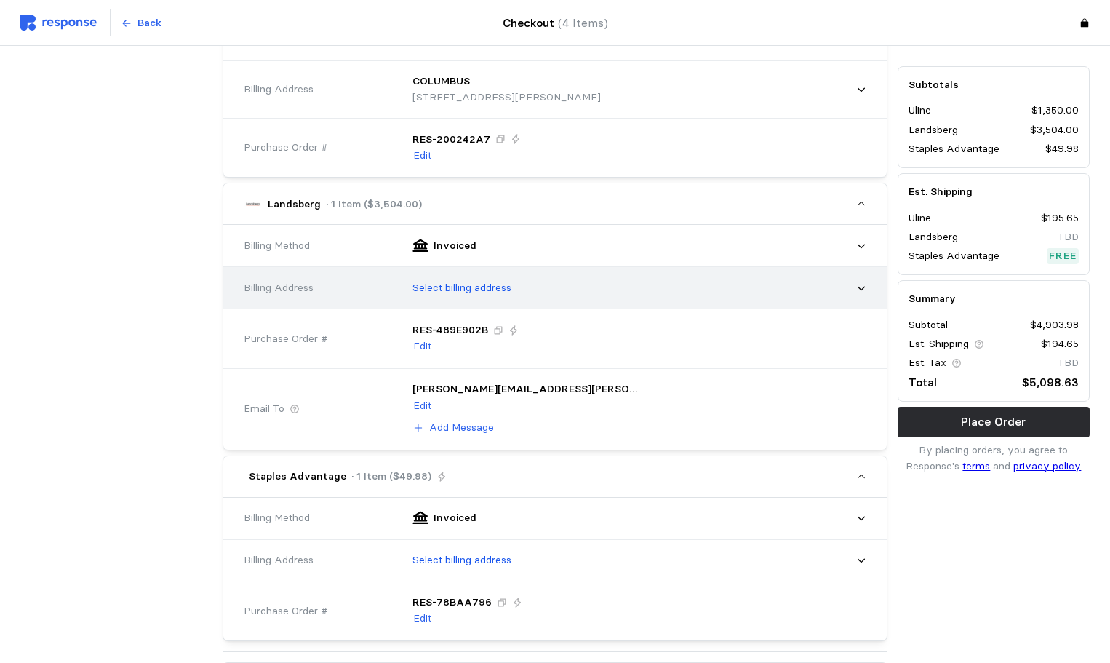
click at [529, 282] on div "Select billing address" at bounding box center [634, 288] width 464 height 36
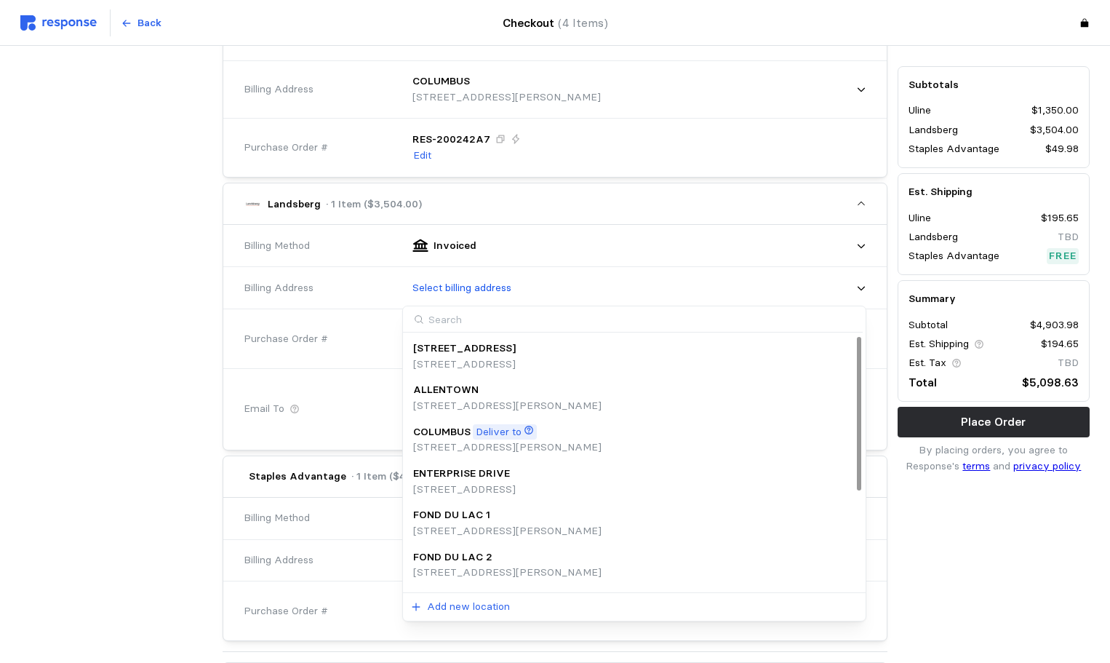
click at [555, 427] on div "COLUMBUS Deliver to" at bounding box center [507, 432] width 188 height 16
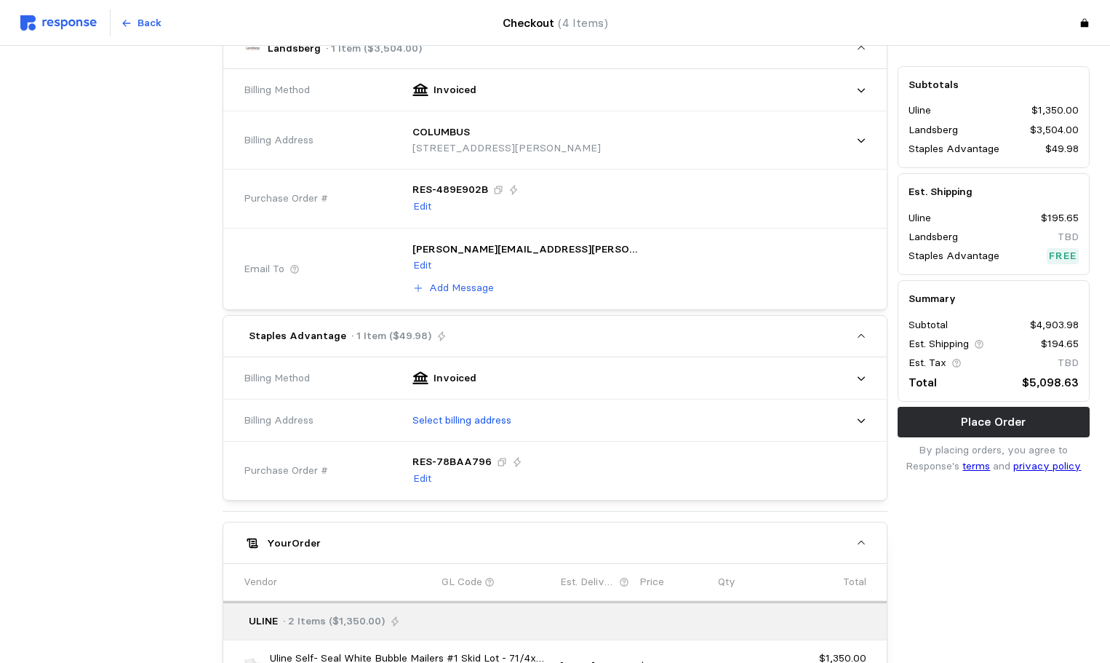
scroll to position [946, 0]
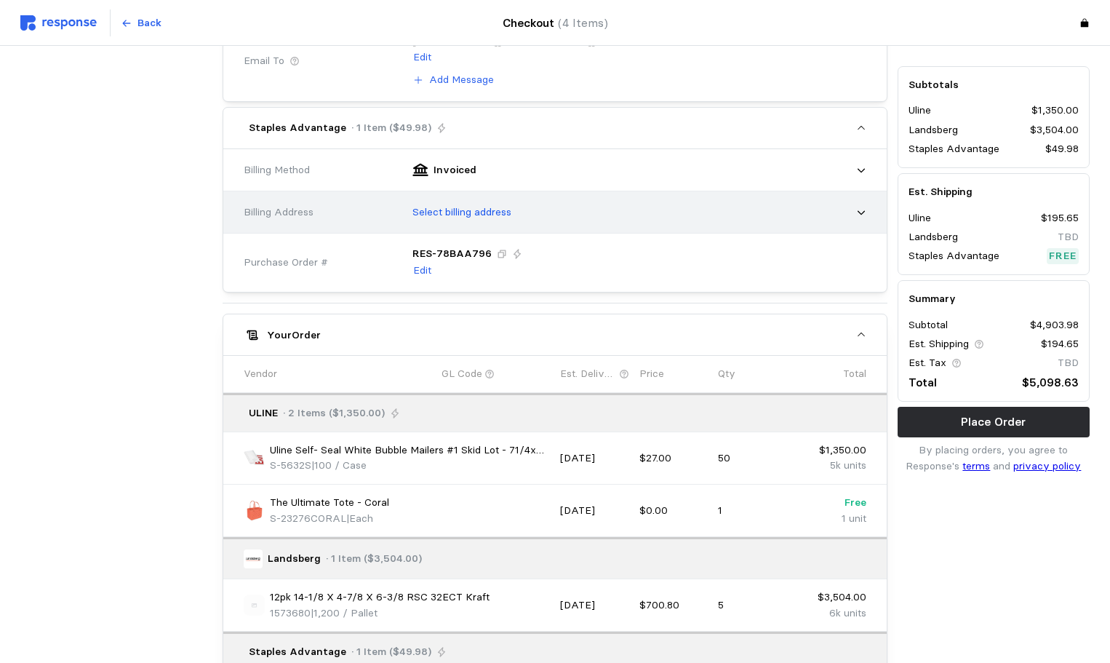
click at [521, 203] on div "Select billing address" at bounding box center [634, 212] width 464 height 36
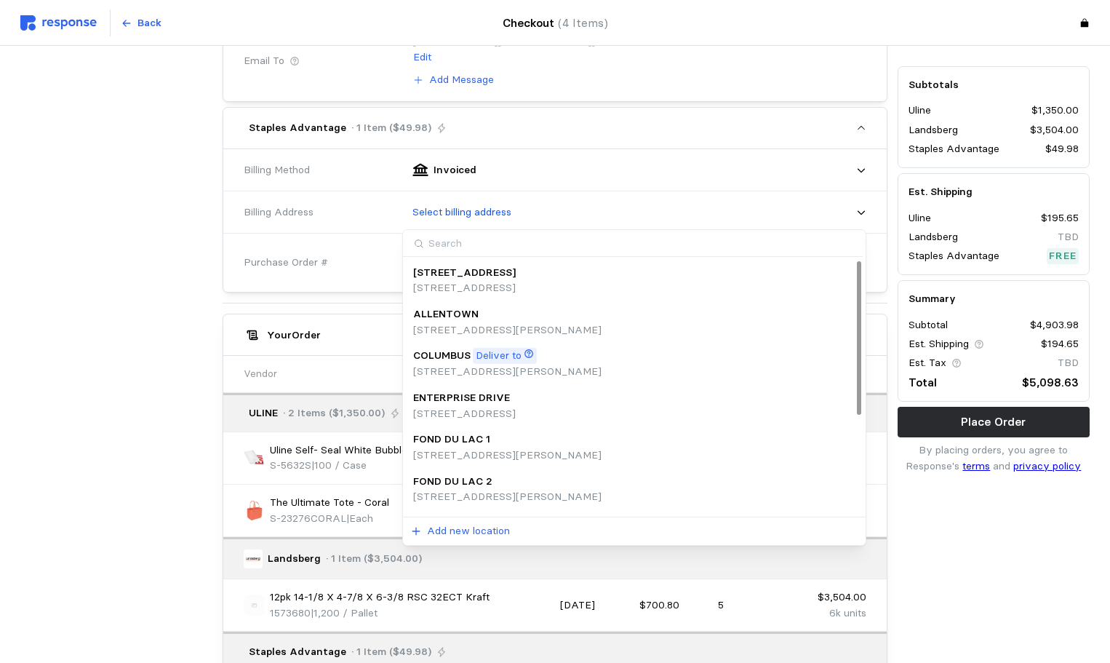
click at [514, 355] on p "Deliver to" at bounding box center [499, 356] width 46 height 16
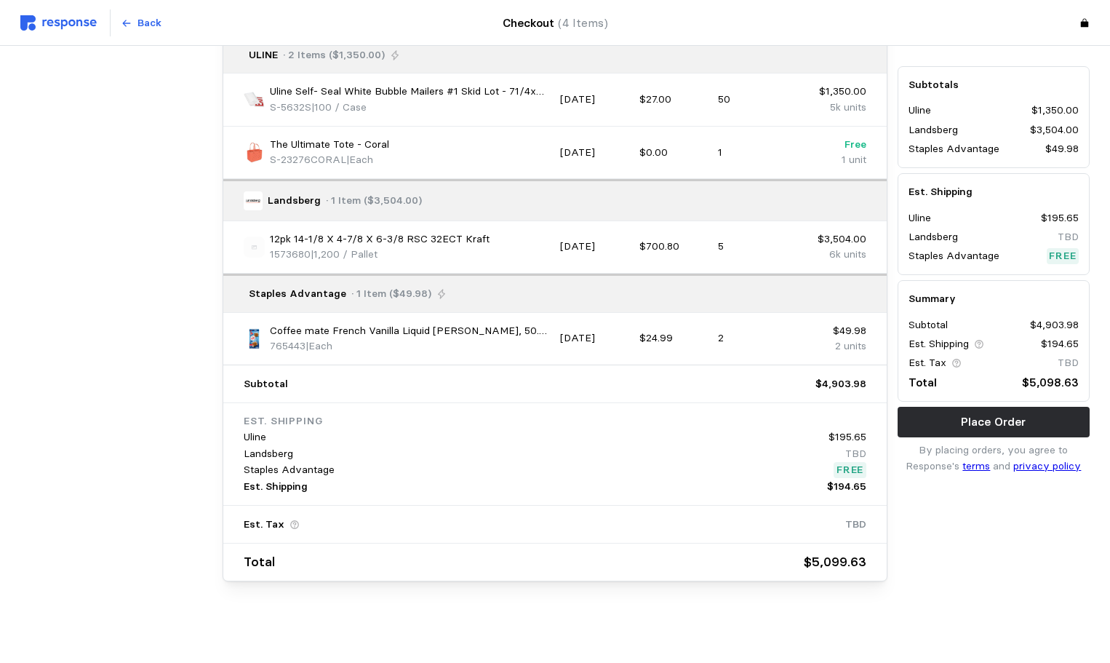
scroll to position [1327, 0]
click at [927, 417] on button "Place Order" at bounding box center [994, 422] width 192 height 31
